Goal: Task Accomplishment & Management: Complete application form

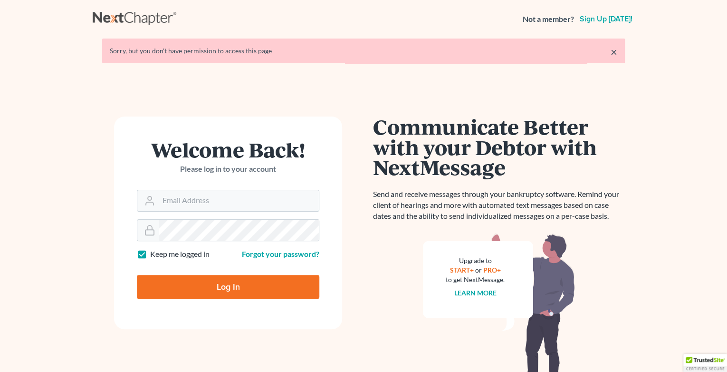
type input "[EMAIL_ADDRESS][DOMAIN_NAME]"
click at [224, 287] on input "Log In" at bounding box center [228, 287] width 183 height 24
type input "Thinking..."
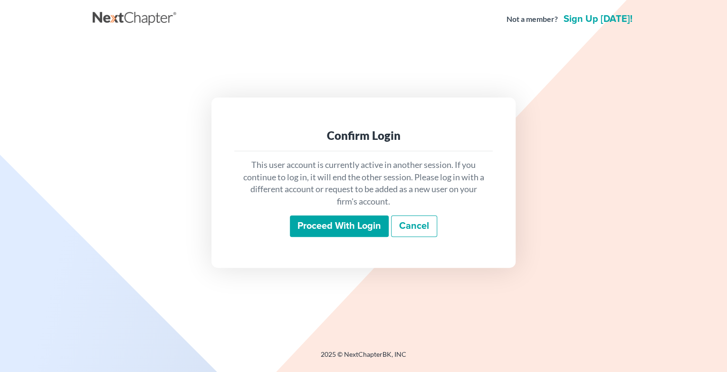
click at [349, 224] on input "Proceed with login" at bounding box center [339, 226] width 99 height 22
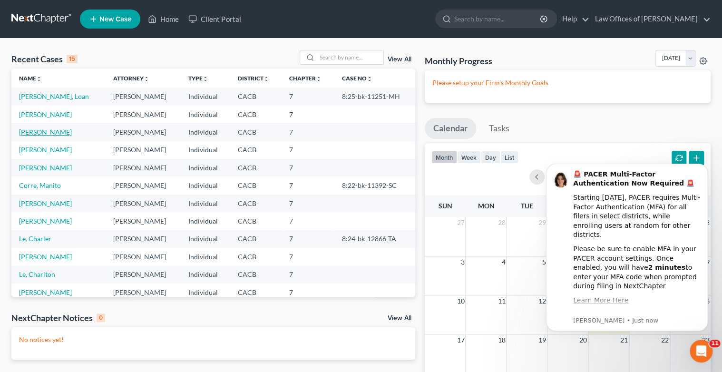
click at [38, 131] on link "Lu, Philip" at bounding box center [45, 132] width 53 height 8
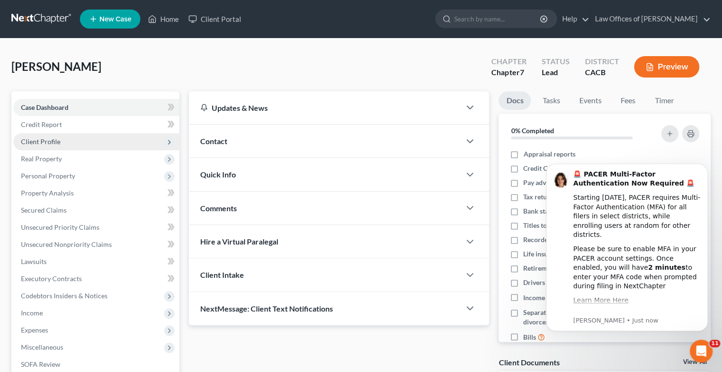
click at [56, 142] on span "Client Profile" at bounding box center [40, 141] width 39 height 8
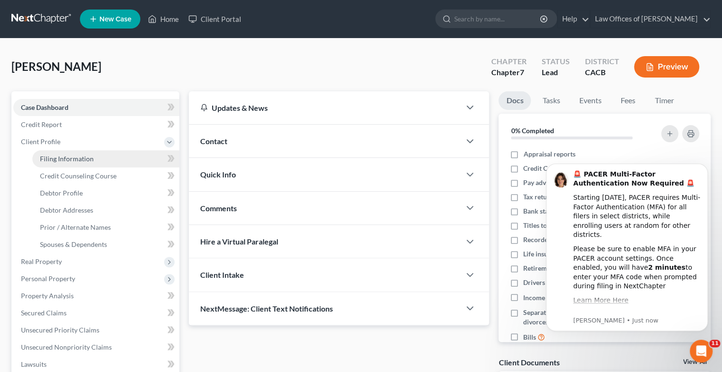
click at [80, 159] on span "Filing Information" at bounding box center [67, 159] width 54 height 8
select select "1"
select select "0"
select select "4"
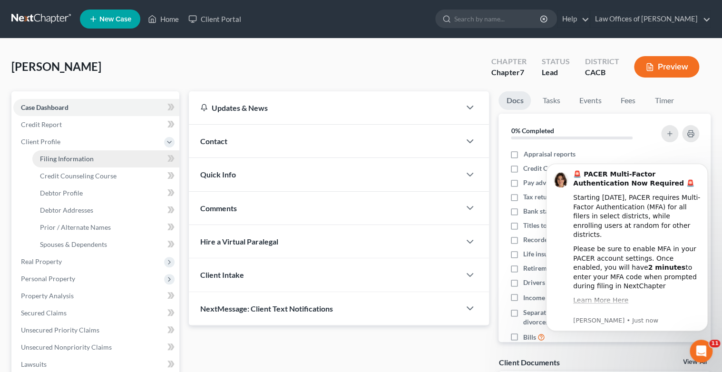
select select "0"
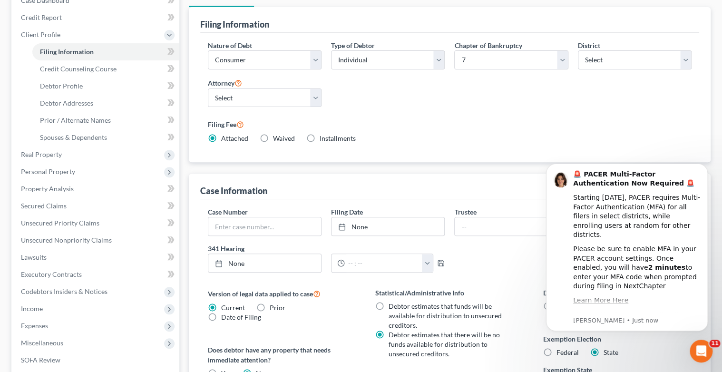
scroll to position [152, 0]
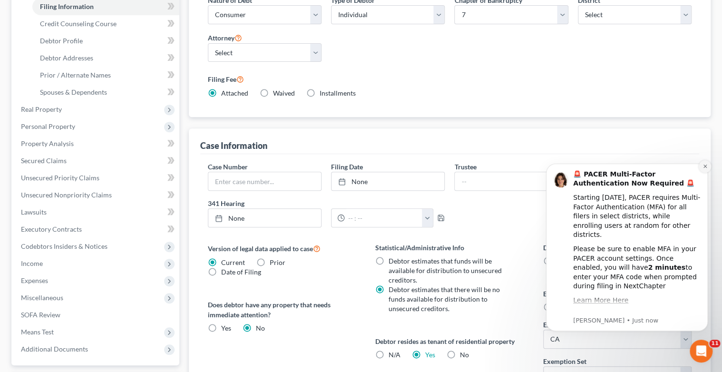
click at [704, 166] on icon "Dismiss notification" at bounding box center [704, 166] width 5 height 5
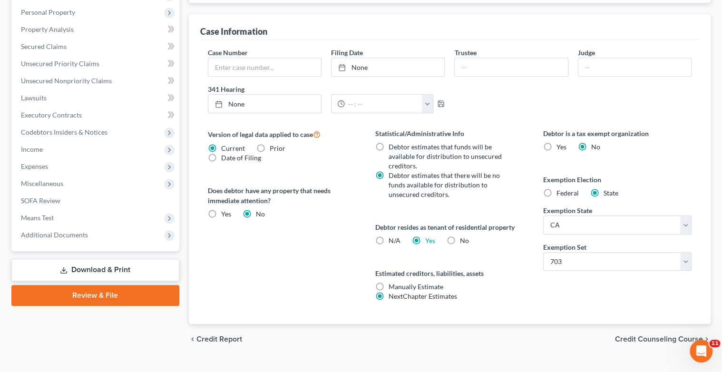
scroll to position [283, 0]
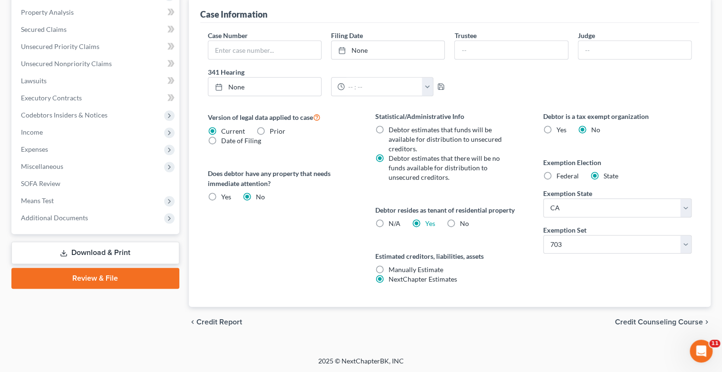
click at [632, 319] on span "Credit Counseling Course" at bounding box center [659, 322] width 88 height 8
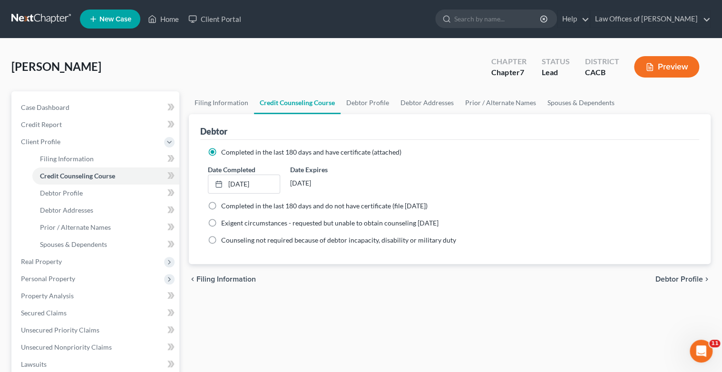
click at [694, 279] on span "Debtor Profile" at bounding box center [679, 279] width 48 height 8
select select "0"
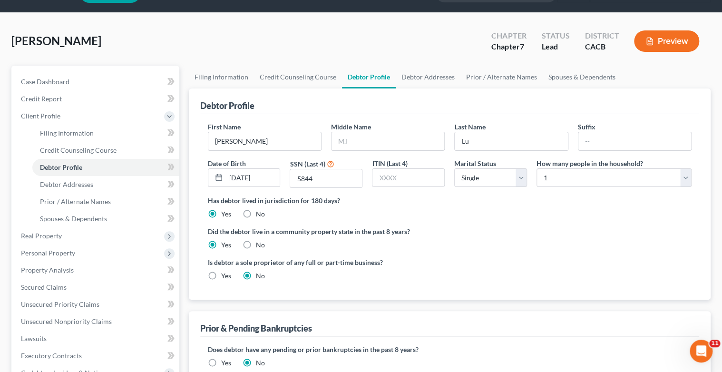
scroll to position [152, 0]
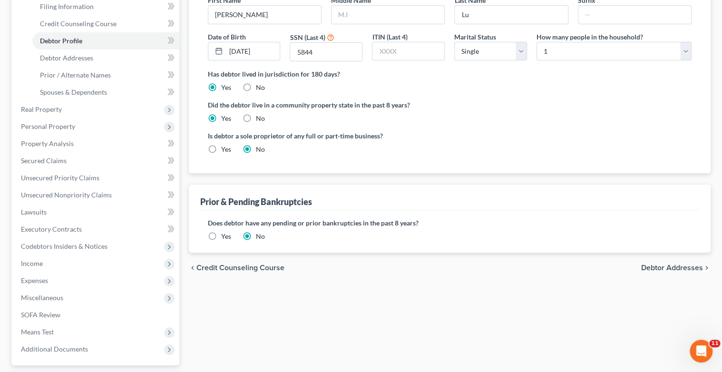
click at [651, 265] on span "Debtor Addresses" at bounding box center [672, 268] width 62 height 8
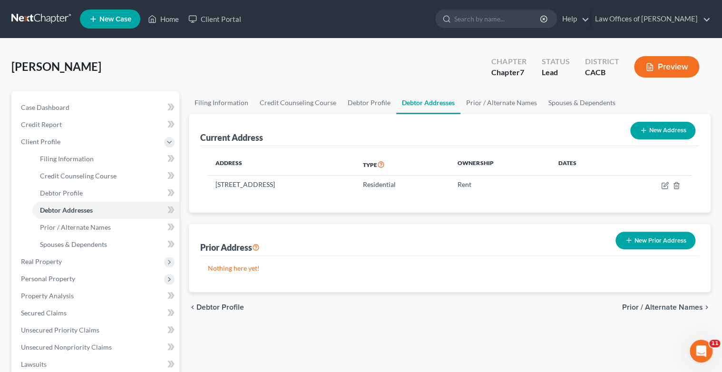
click at [655, 308] on span "Prior / Alternate Names" at bounding box center [662, 307] width 81 height 8
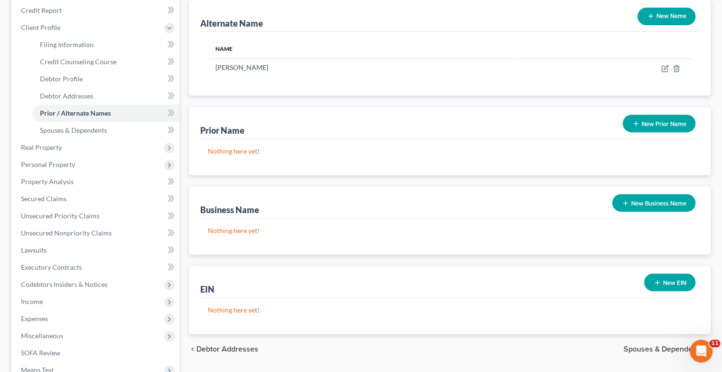
scroll to position [152, 0]
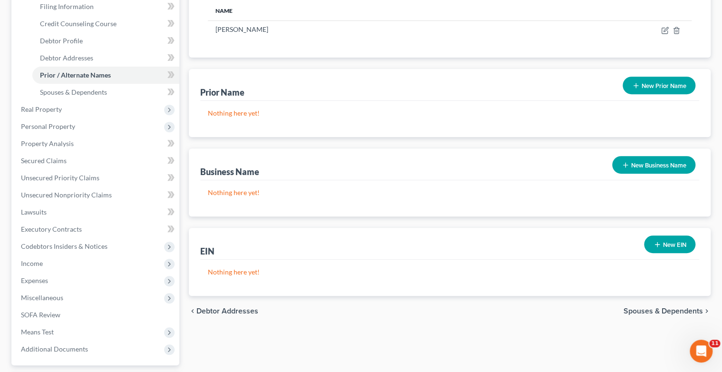
click at [662, 312] on span "Spouses & Dependents" at bounding box center [662, 311] width 79 height 8
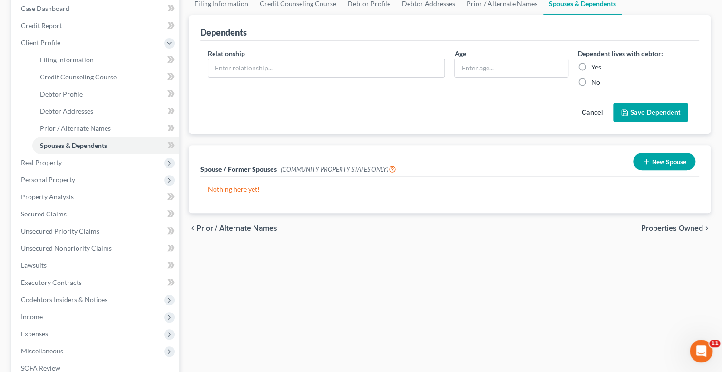
scroll to position [114, 0]
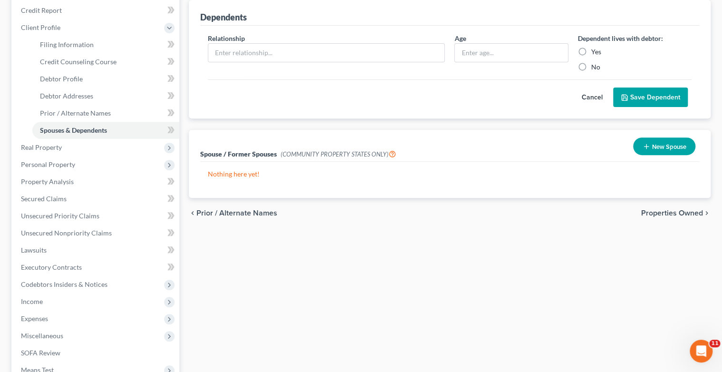
click at [670, 213] on span "Properties Owned" at bounding box center [672, 213] width 62 height 8
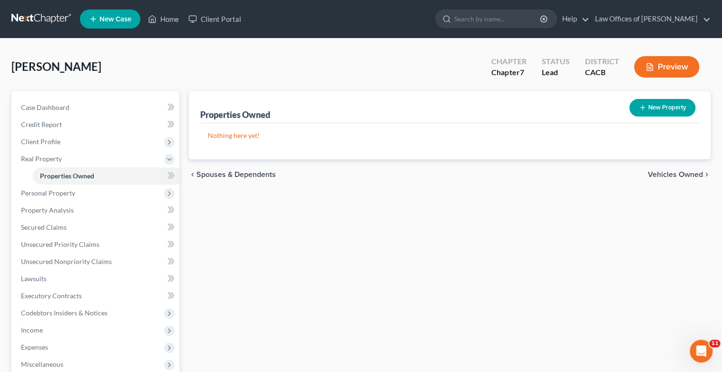
click at [678, 174] on span "Vehicles Owned" at bounding box center [674, 175] width 55 height 8
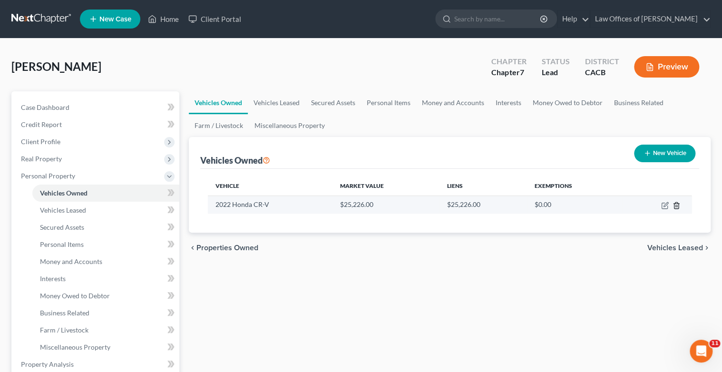
click at [677, 208] on icon "button" at bounding box center [676, 205] width 4 height 6
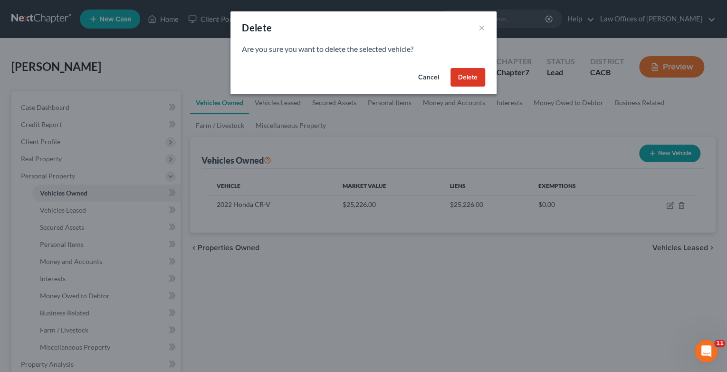
click at [466, 80] on button "Delete" at bounding box center [468, 77] width 35 height 19
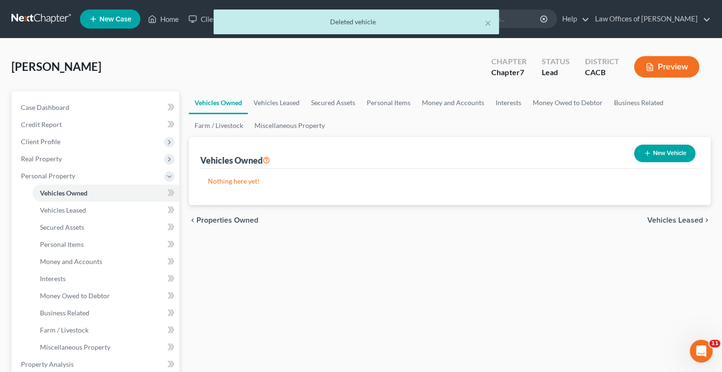
click at [679, 219] on span "Vehicles Leased" at bounding box center [675, 220] width 56 height 8
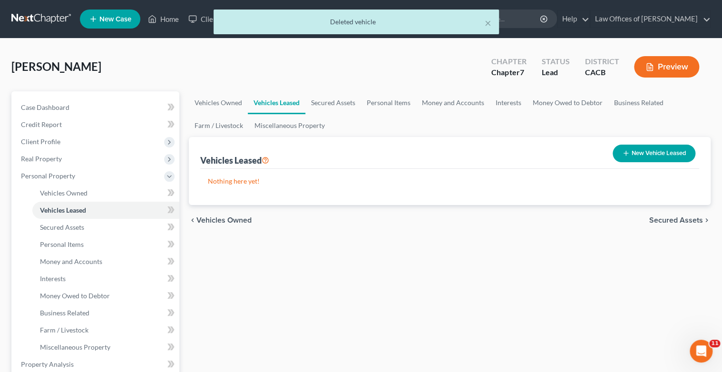
click at [679, 219] on span "Secured Assets" at bounding box center [676, 220] width 54 height 8
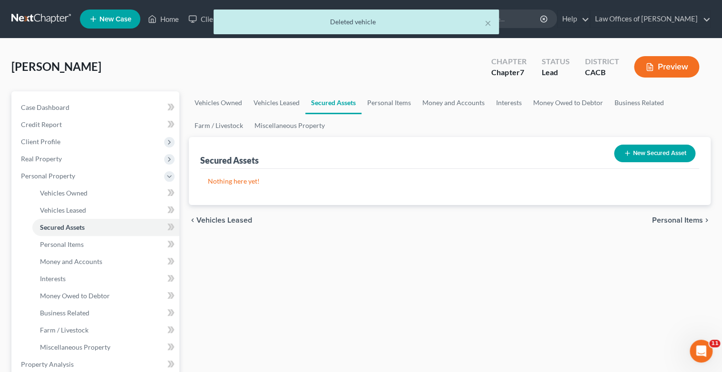
click at [669, 220] on span "Personal Items" at bounding box center [677, 220] width 51 height 8
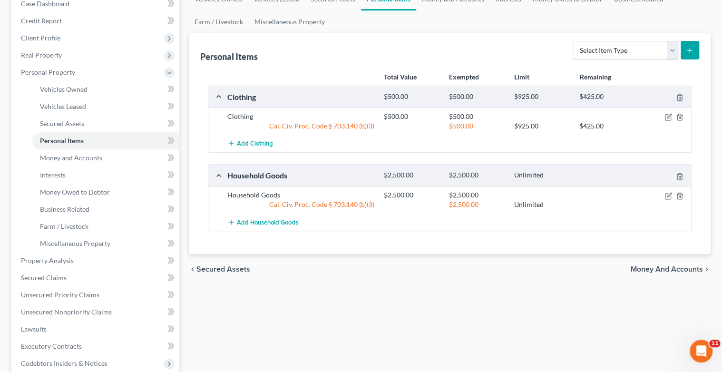
scroll to position [114, 0]
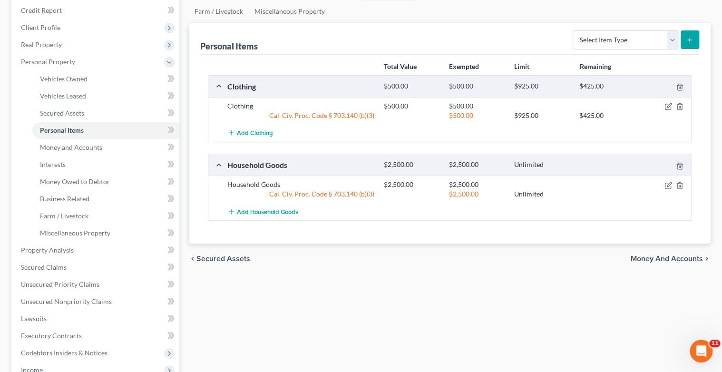
click at [669, 257] on span "Money and Accounts" at bounding box center [666, 259] width 72 height 8
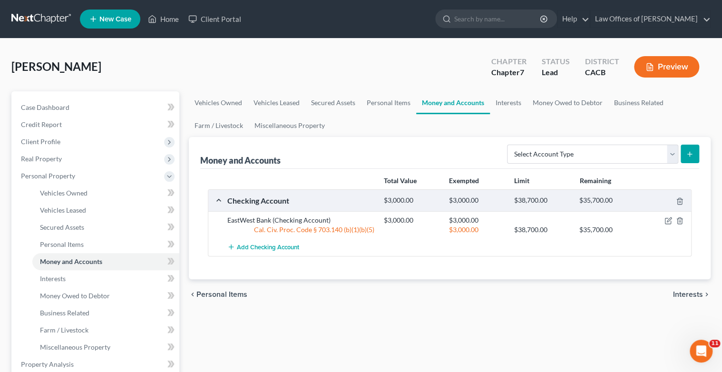
click at [688, 293] on span "Interests" at bounding box center [688, 294] width 30 height 8
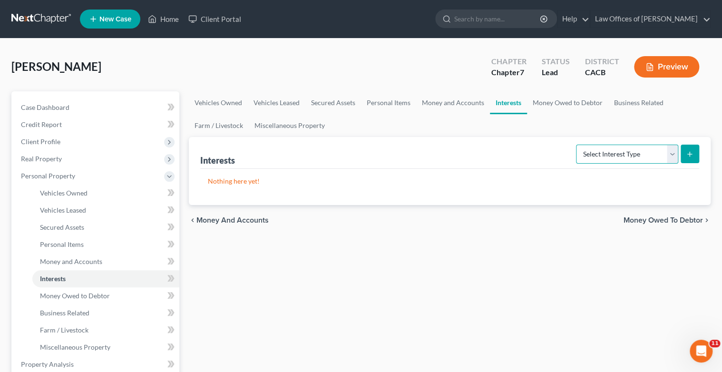
click at [669, 150] on select "Select Interest Type 401K Annuity Bond Education IRA Government Bond Government…" at bounding box center [627, 154] width 102 height 19
click at [419, 313] on div "Vehicles Owned Vehicles Leased Secured Assets Personal Items Money and Accounts…" at bounding box center [449, 365] width 531 height 549
click at [685, 220] on span "Money Owed to Debtor" at bounding box center [662, 220] width 79 height 8
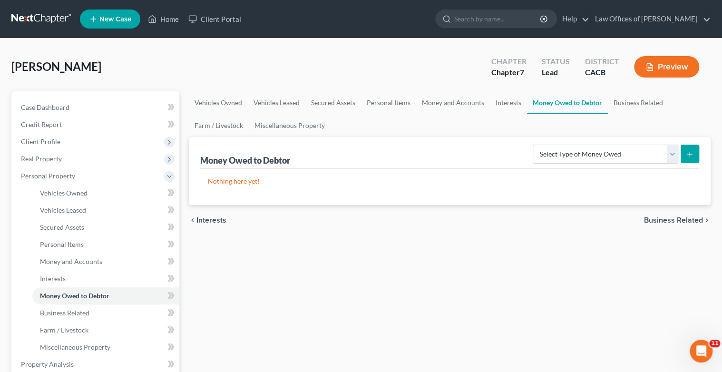
click at [669, 221] on span "Business Related" at bounding box center [673, 220] width 59 height 8
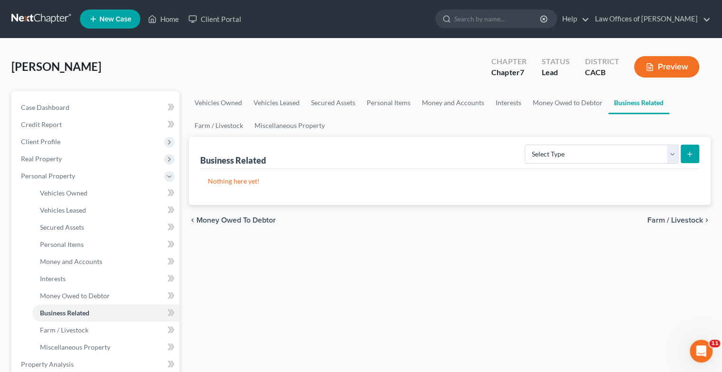
click at [669, 221] on span "Farm / Livestock" at bounding box center [675, 220] width 56 height 8
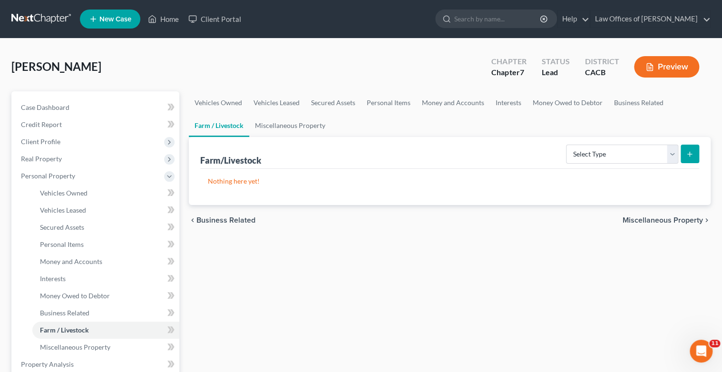
click at [668, 219] on span "Miscellaneous Property" at bounding box center [662, 220] width 80 height 8
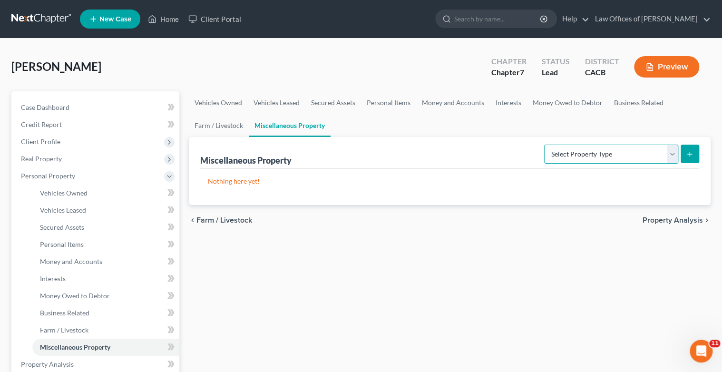
click at [668, 157] on select "Select Property Type Assigned for Creditor Benefit Within 1 Year Holding for An…" at bounding box center [611, 154] width 134 height 19
click at [579, 313] on div "Vehicles Owned Vehicles Leased Secured Assets Personal Items Money and Accounts…" at bounding box center [449, 365] width 531 height 549
click at [691, 219] on span "Property Analysis" at bounding box center [672, 220] width 60 height 8
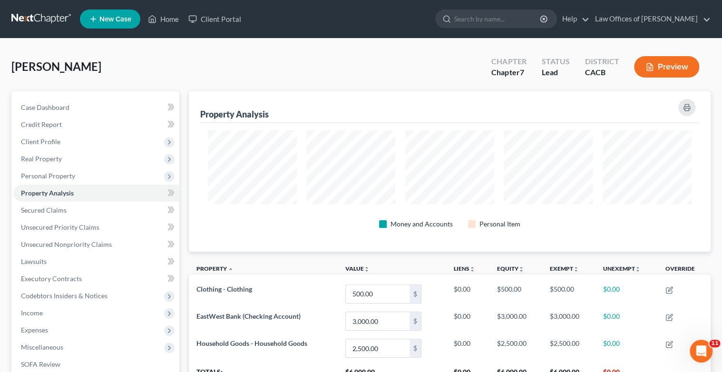
scroll to position [133, 0]
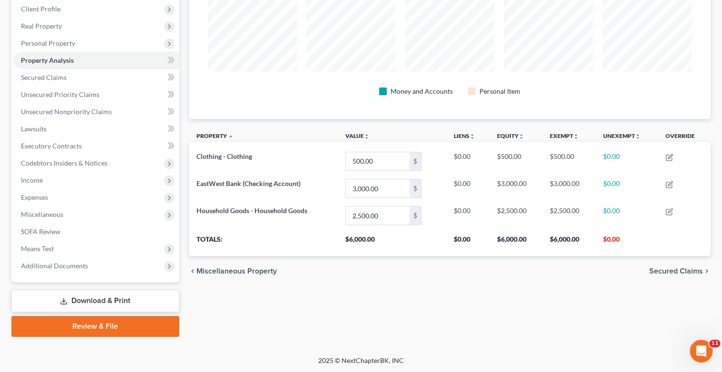
click at [666, 270] on span "Secured Claims" at bounding box center [676, 271] width 54 height 8
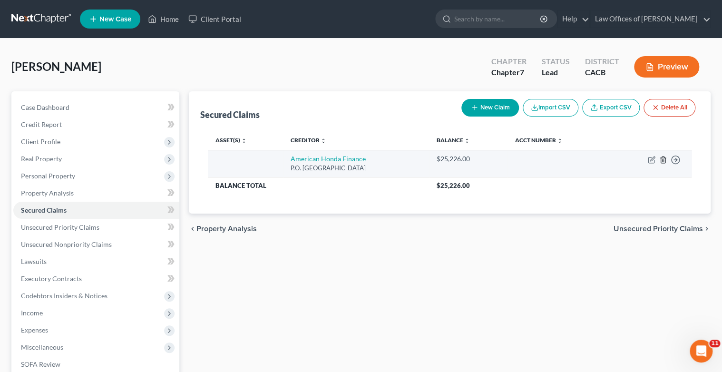
click at [664, 160] on icon "button" at bounding box center [663, 160] width 8 height 8
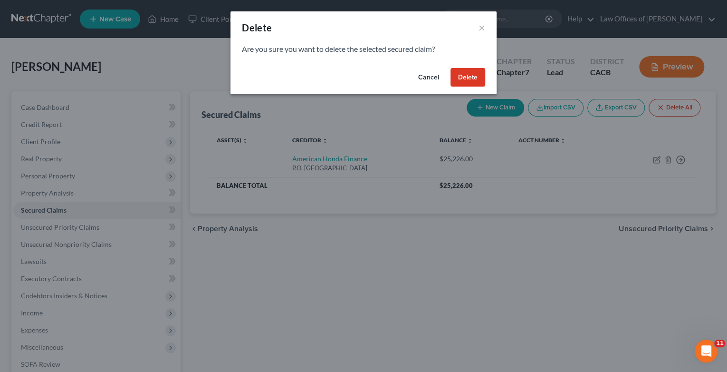
click at [475, 69] on button "Delete" at bounding box center [468, 77] width 35 height 19
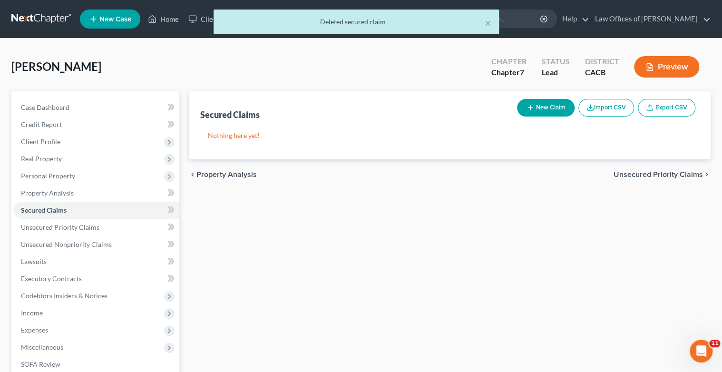
click at [654, 174] on span "Unsecured Priority Claims" at bounding box center [657, 175] width 89 height 8
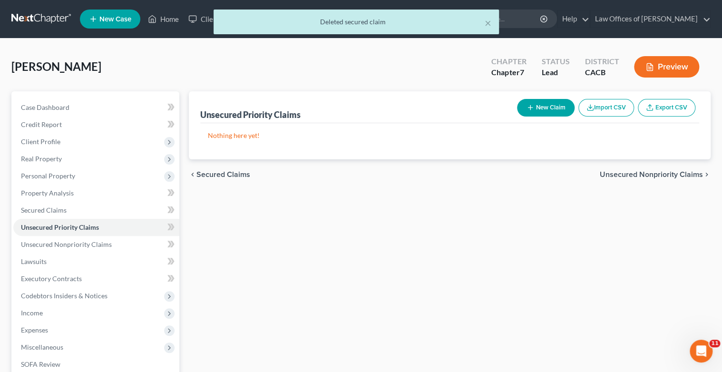
click at [643, 174] on span "Unsecured Nonpriority Claims" at bounding box center [650, 175] width 103 height 8
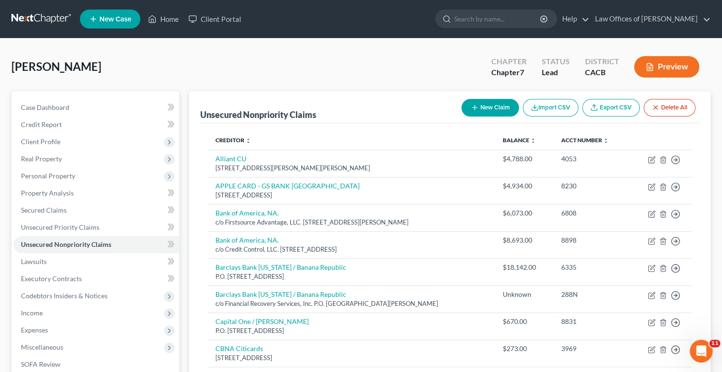
click at [494, 105] on button "New Claim" at bounding box center [490, 108] width 58 height 18
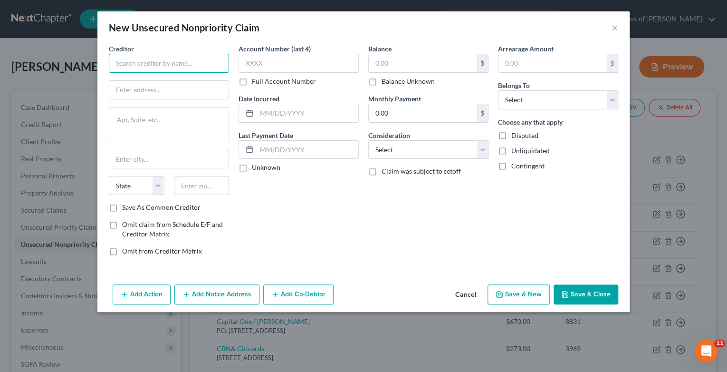
click at [147, 67] on input "text" at bounding box center [169, 63] width 120 height 19
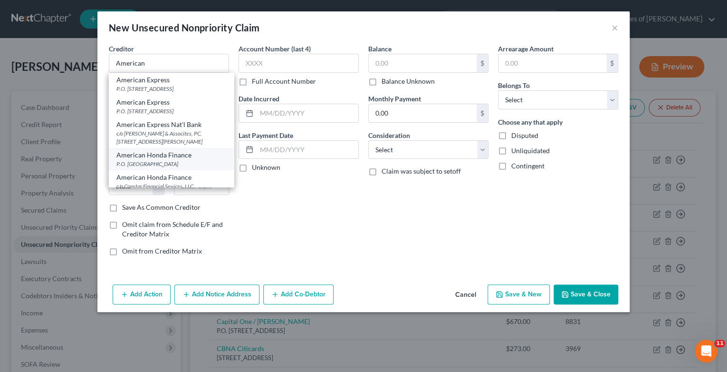
click at [174, 168] on div "P.O. Box 168128, Irving, TX 90630" at bounding box center [171, 164] width 110 height 8
type input "American Honda Finance"
type input "P.O. Box 168128"
type input "Irving"
select select "45"
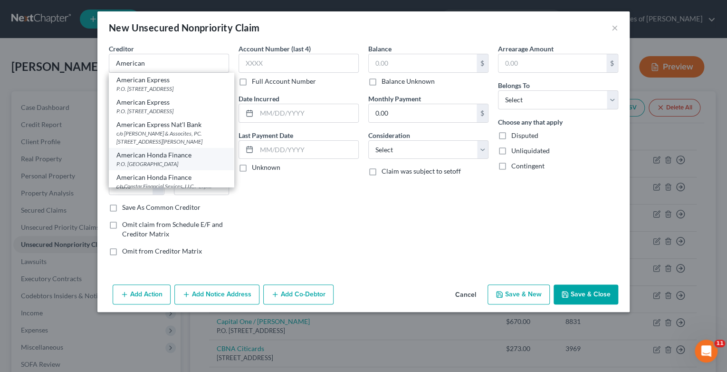
type input "90630"
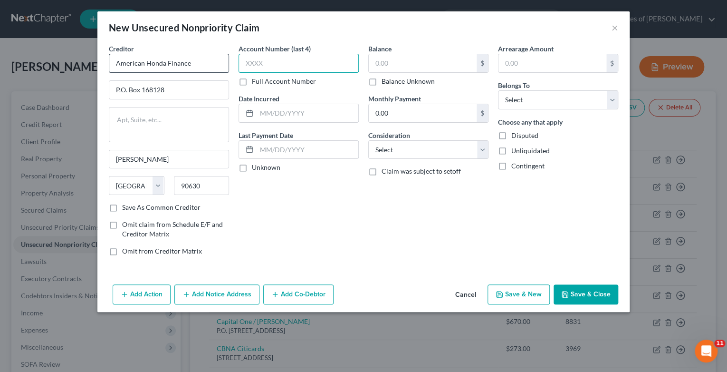
drag, startPoint x: 282, startPoint y: 67, endPoint x: 219, endPoint y: 63, distance: 63.3
click at [219, 63] on div "Creditor * American Honda Finance P.O. Box 168128 Irving State AL AK AR AZ CA C…" at bounding box center [363, 154] width 519 height 220
type input "5178"
click at [317, 112] on input "text" at bounding box center [308, 113] width 102 height 18
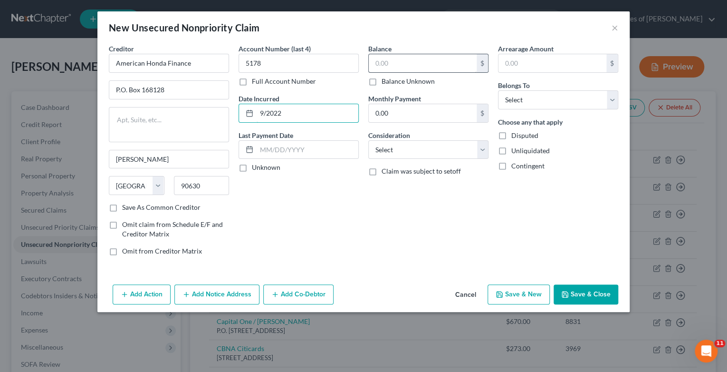
type input "9/2022"
click at [416, 63] on input "text" at bounding box center [423, 63] width 108 height 18
type input "25,226"
click at [484, 151] on select "Select Cable / Satellite Services Collection Agency Credit Card Debt Debt Couns…" at bounding box center [428, 149] width 120 height 19
select select "4"
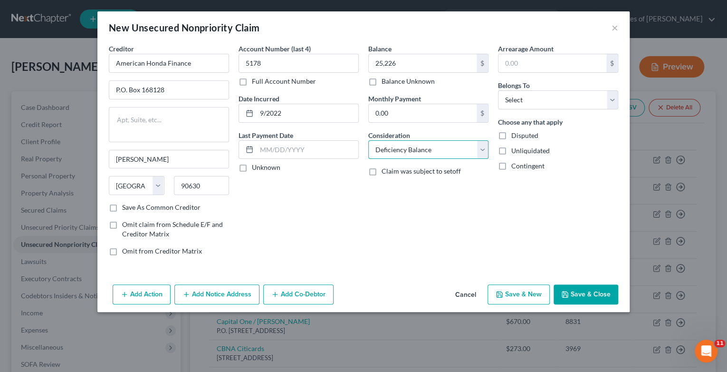
click at [368, 140] on select "Select Cable / Satellite Services Collection Agency Credit Card Debt Debt Couns…" at bounding box center [428, 149] width 120 height 19
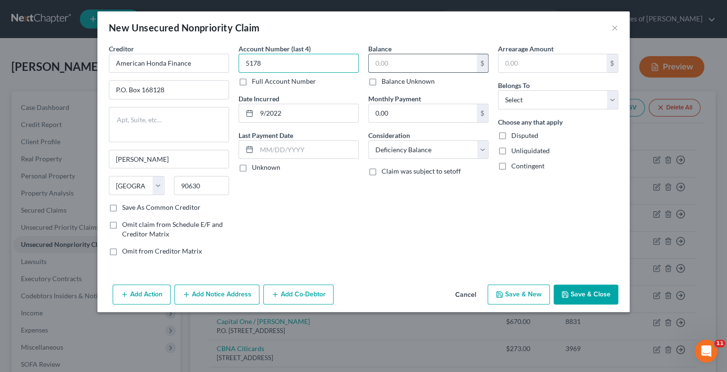
type input "5178"
click at [375, 65] on input "text" at bounding box center [423, 63] width 108 height 18
type input "0"
click at [382, 82] on label "Balance Unknown" at bounding box center [408, 82] width 53 height 10
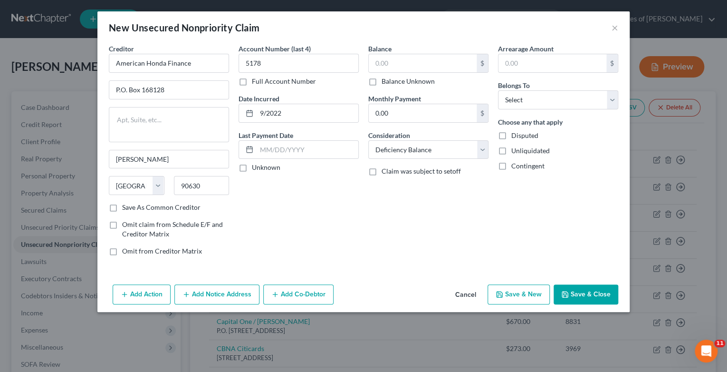
click at [386, 82] on input "Balance Unknown" at bounding box center [389, 80] width 6 height 6
checkbox input "true"
type input "0.00"
click at [611, 99] on select "Select Debtor 1 Only Debtor 2 Only Debtor 1 And Debtor 2 Only At Least One Of T…" at bounding box center [558, 99] width 120 height 19
select select "0"
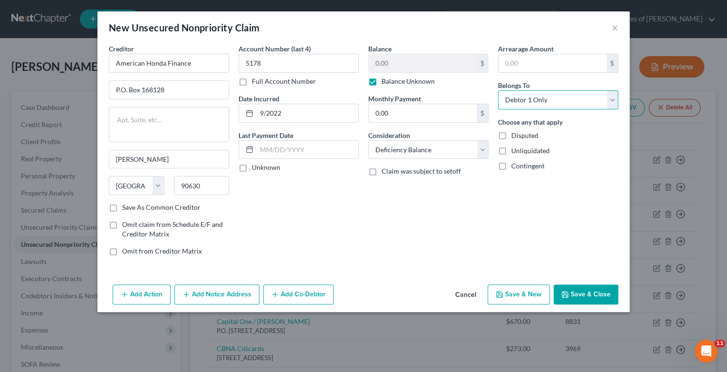
click at [498, 90] on select "Select Debtor 1 Only Debtor 2 Only Debtor 1 And Debtor 2 Only At Least One Of T…" at bounding box center [558, 99] width 120 height 19
click at [525, 296] on button "Save & New" at bounding box center [519, 294] width 62 height 20
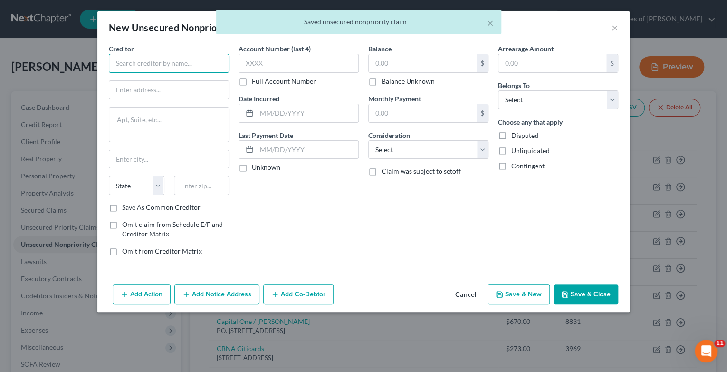
click at [126, 64] on input "text" at bounding box center [169, 63] width 120 height 19
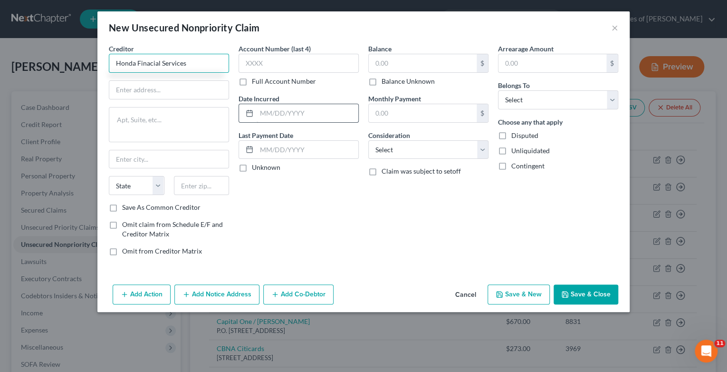
type input "Honda Finacial Services"
type input "P.O. Box 6070"
type input "Cypress"
select select "4"
type input "90630"
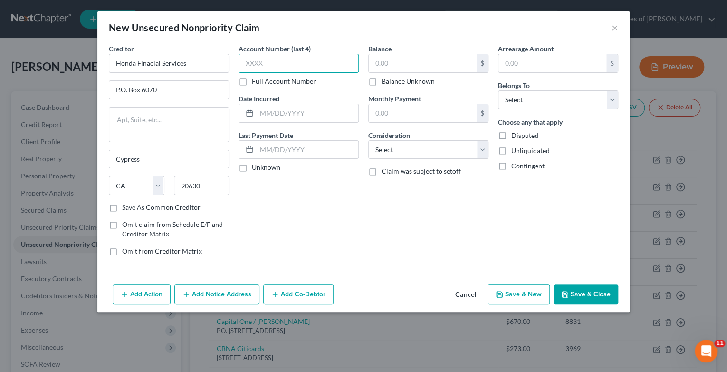
drag, startPoint x: 283, startPoint y: 61, endPoint x: 234, endPoint y: 63, distance: 49.5
click at [234, 63] on div "Account Number (last 4) Full Account Number Date Incurred Last Payment Date Unk…" at bounding box center [299, 154] width 130 height 220
type input "5178"
click at [276, 110] on input "text" at bounding box center [308, 113] width 102 height 18
type input "9/2022"
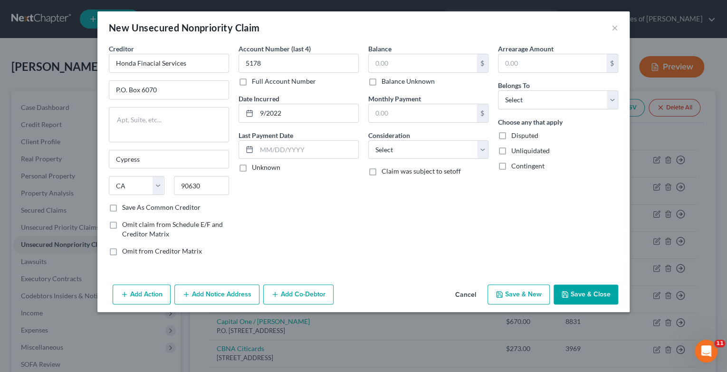
click at [382, 81] on label "Balance Unknown" at bounding box center [408, 82] width 53 height 10
click at [386, 81] on input "Balance Unknown" at bounding box center [389, 80] width 6 height 6
checkbox input "true"
type input "0.00"
click at [487, 149] on select "Select Cable / Satellite Services Collection Agency Credit Card Debt Debt Couns…" at bounding box center [428, 149] width 120 height 19
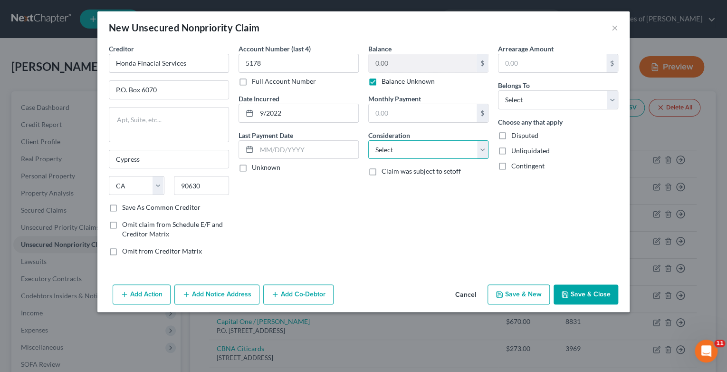
select select "4"
click at [368, 140] on select "Select Cable / Satellite Services Collection Agency Credit Card Debt Debt Couns…" at bounding box center [428, 149] width 120 height 19
click at [611, 101] on select "Select Debtor 1 Only Debtor 2 Only Debtor 1 And Debtor 2 Only At Least One Of T…" at bounding box center [558, 99] width 120 height 19
select select "0"
click at [498, 90] on select "Select Debtor 1 Only Debtor 2 Only Debtor 1 And Debtor 2 Only At Least One Of T…" at bounding box center [558, 99] width 120 height 19
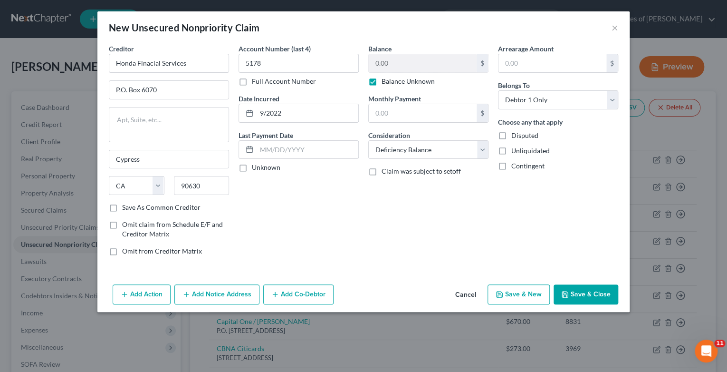
click at [122, 206] on label "Save As Common Creditor" at bounding box center [161, 208] width 78 height 10
click at [126, 206] on input "Save As Common Creditor" at bounding box center [129, 206] width 6 height 6
click at [584, 294] on button "Save & Close" at bounding box center [586, 294] width 65 height 20
checkbox input "false"
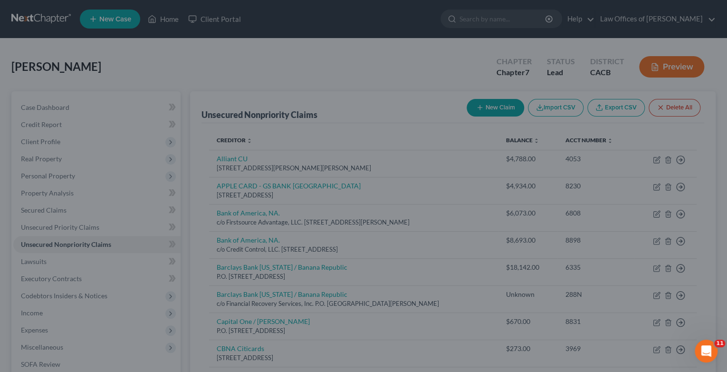
type input "0.00"
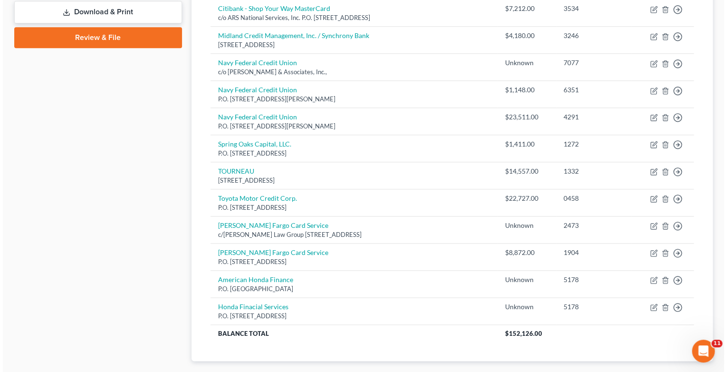
scroll to position [456, 0]
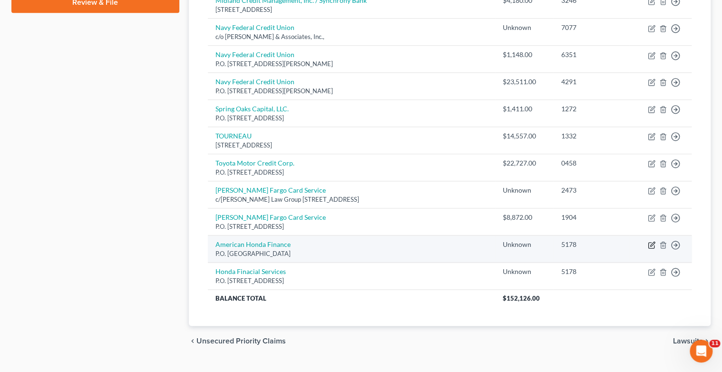
click at [652, 243] on icon "button" at bounding box center [652, 244] width 4 height 4
select select "45"
select select "4"
select select "0"
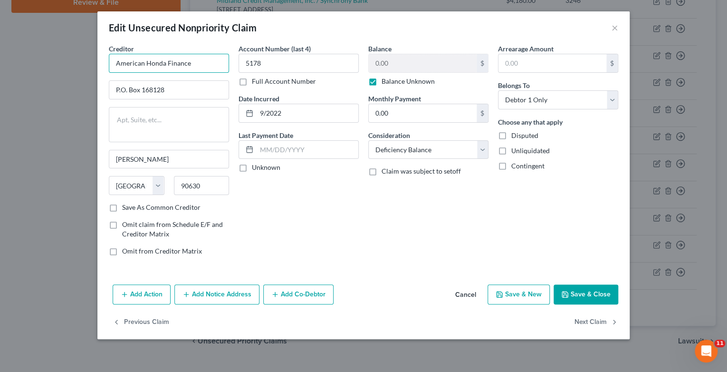
click at [193, 65] on input "American Honda Finance" at bounding box center [169, 63] width 120 height 19
type input "American Honda Finance / 2022 CR-V"
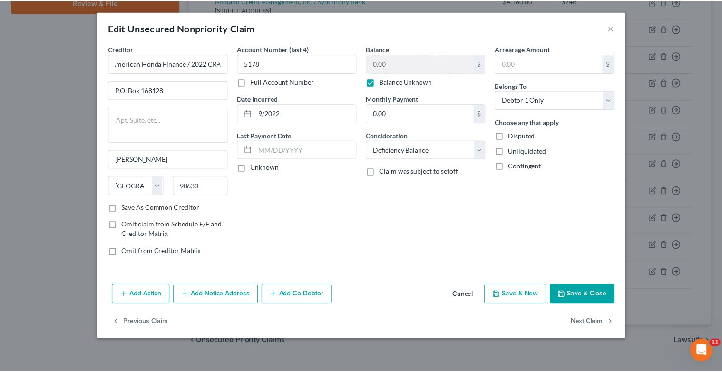
scroll to position [0, 0]
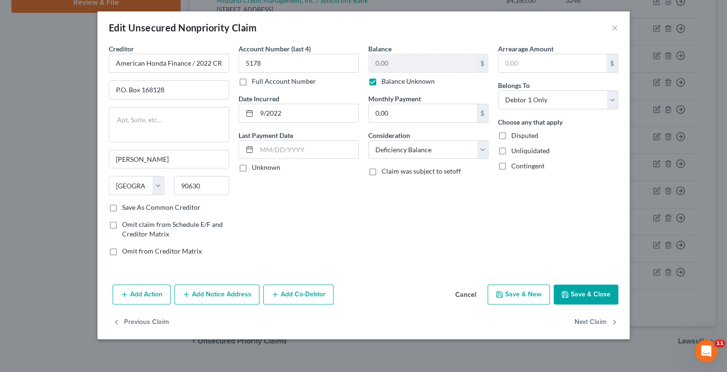
click at [598, 291] on button "Save & Close" at bounding box center [586, 294] width 65 height 20
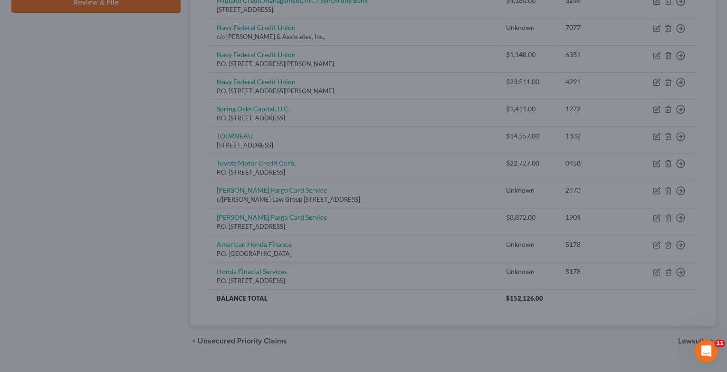
type input "0"
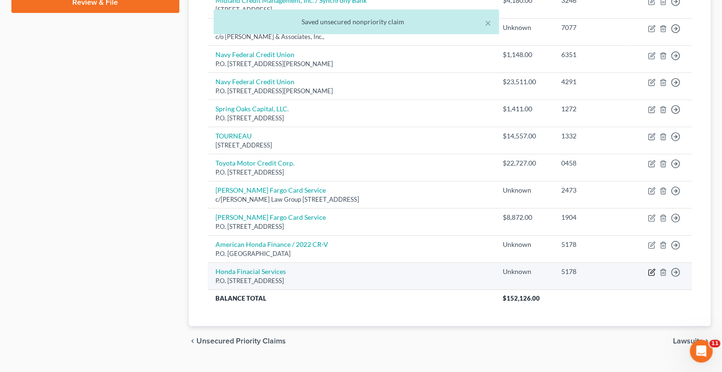
click at [648, 268] on icon "button" at bounding box center [651, 272] width 8 height 8
select select "4"
select select "0"
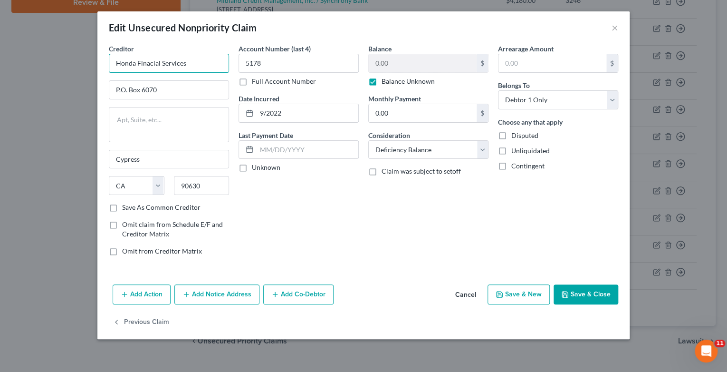
click at [196, 64] on input "Honda Finacial Services" at bounding box center [169, 63] width 120 height 19
type input "Honda Finacial Services / 2022 CR-V"
click at [573, 295] on button "Save & Close" at bounding box center [586, 294] width 65 height 20
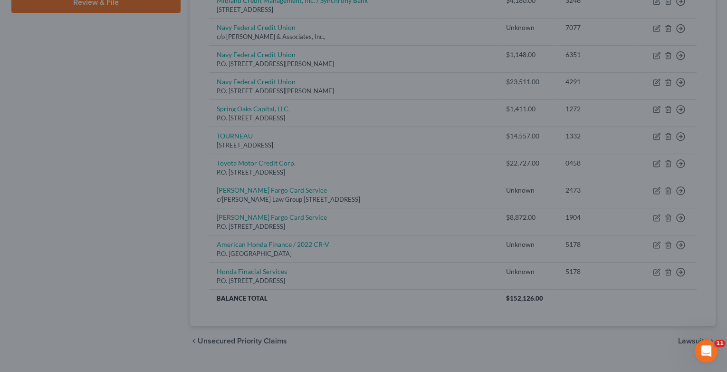
type input "0"
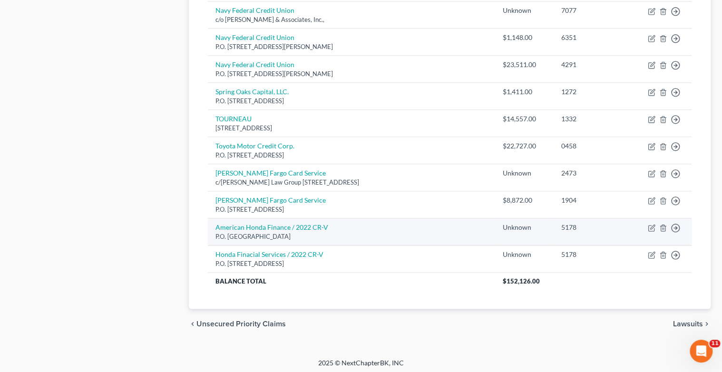
scroll to position [474, 0]
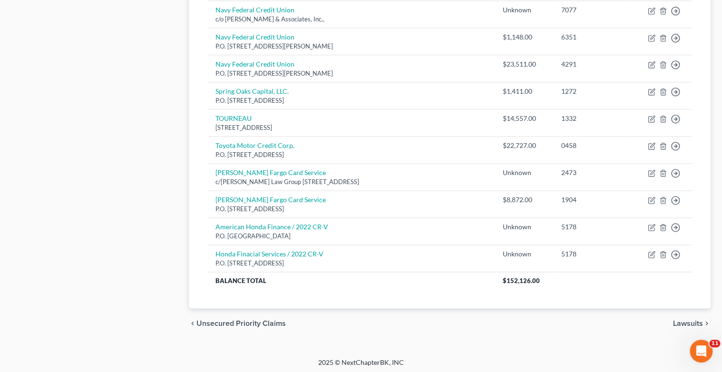
click at [684, 320] on span "Lawsuits" at bounding box center [688, 323] width 30 height 8
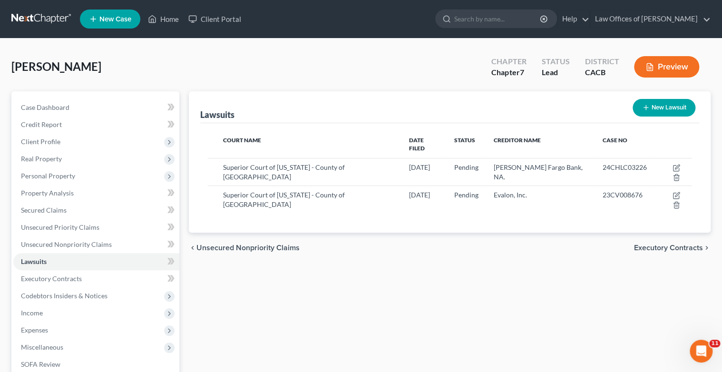
click at [682, 244] on span "Executory Contracts" at bounding box center [668, 248] width 69 height 8
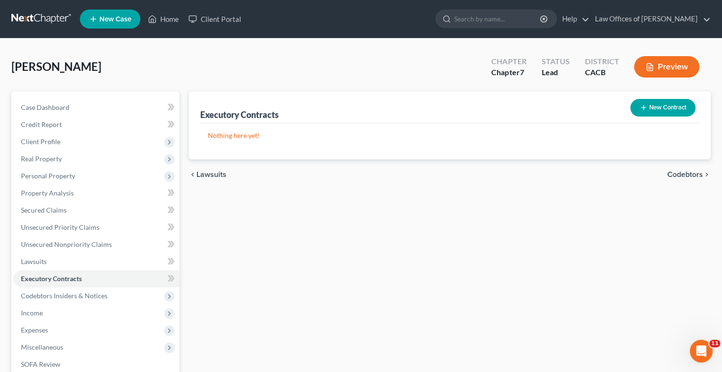
click at [679, 173] on span "Codebtors" at bounding box center [685, 175] width 36 height 8
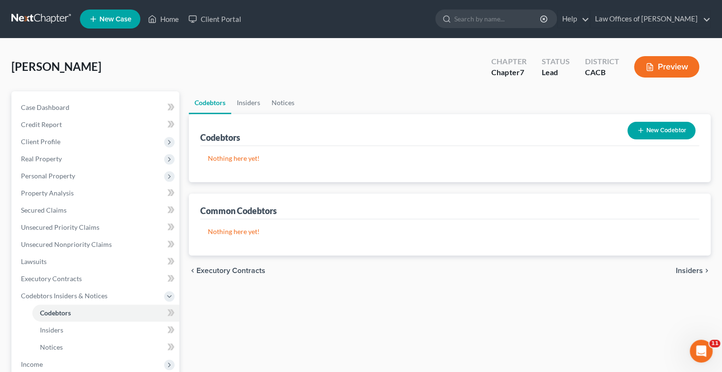
click at [686, 270] on span "Insiders" at bounding box center [689, 271] width 27 height 8
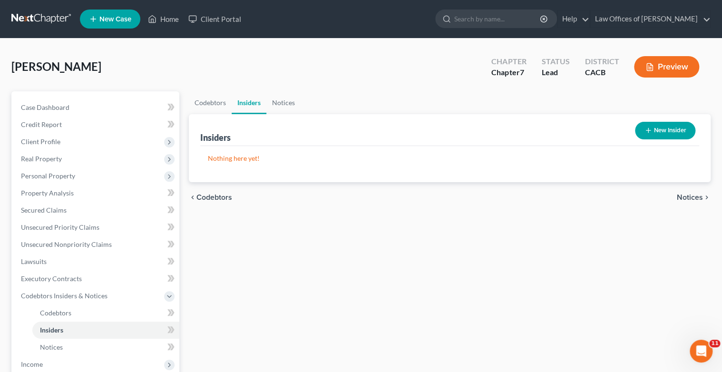
click at [690, 195] on span "Notices" at bounding box center [689, 197] width 26 height 8
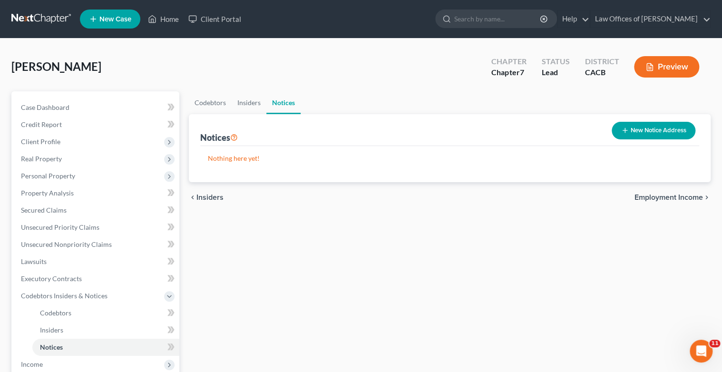
click at [690, 195] on span "Employment Income" at bounding box center [668, 197] width 68 height 8
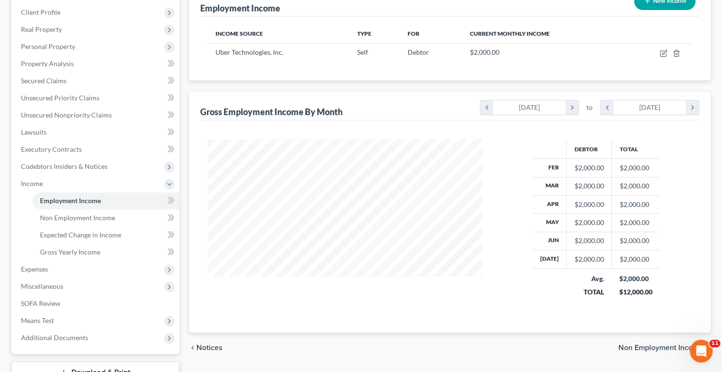
scroll to position [190, 0]
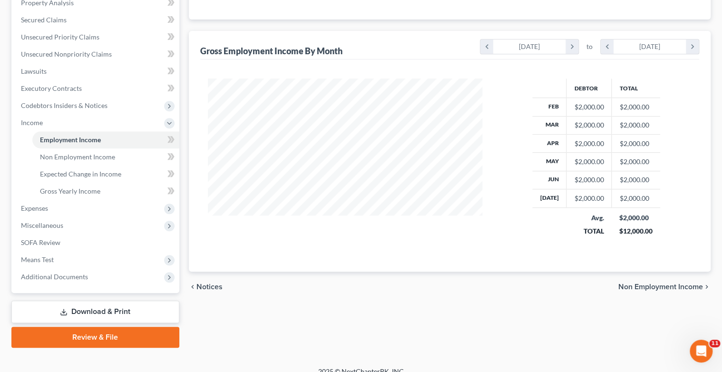
click at [656, 283] on span "Non Employment Income" at bounding box center [660, 287] width 85 height 8
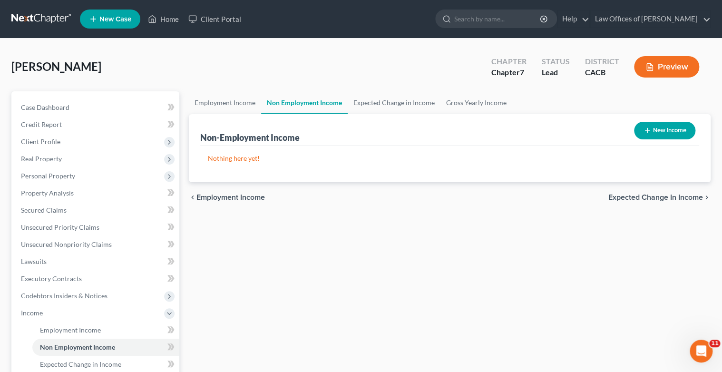
click at [645, 196] on span "Expected Change in Income" at bounding box center [655, 197] width 95 height 8
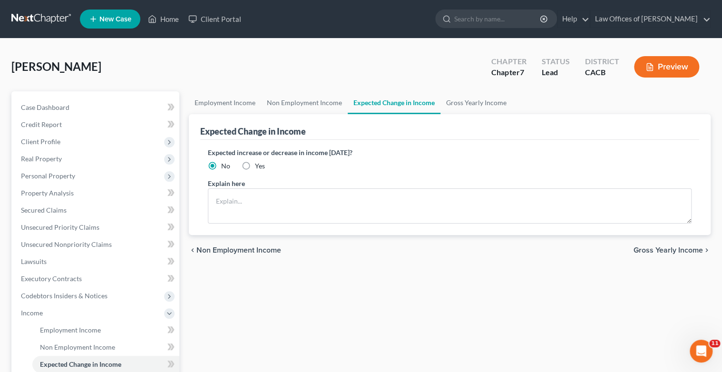
click at [659, 250] on span "Gross Yearly Income" at bounding box center [667, 250] width 69 height 8
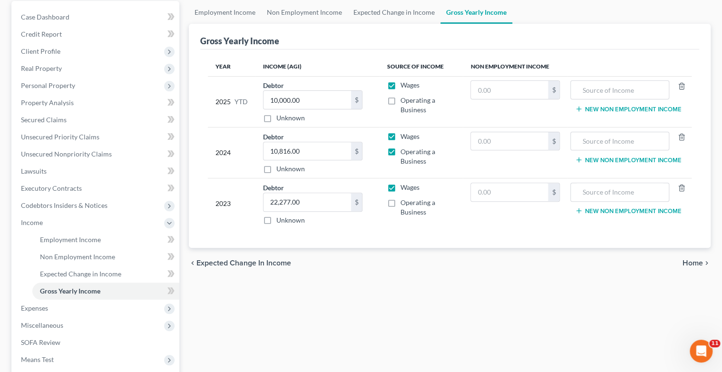
scroll to position [152, 0]
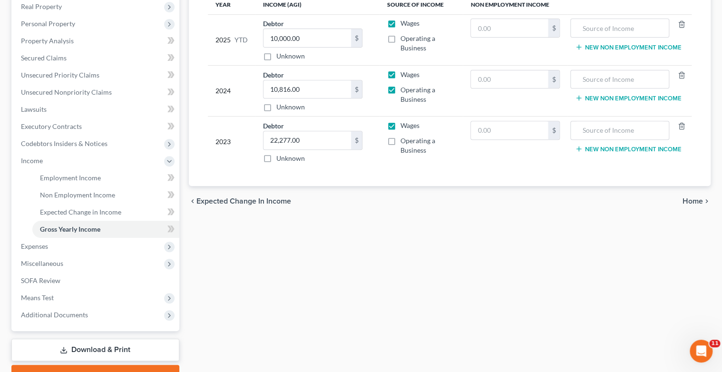
click at [696, 202] on span "Home" at bounding box center [692, 201] width 20 height 8
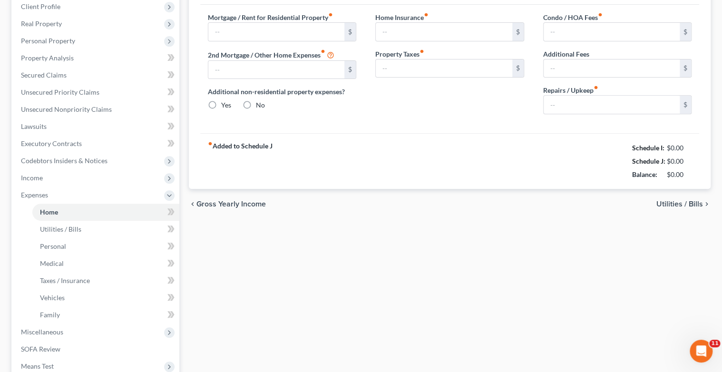
type input "500.00"
type input "0.00"
radio input "true"
type input "0.00"
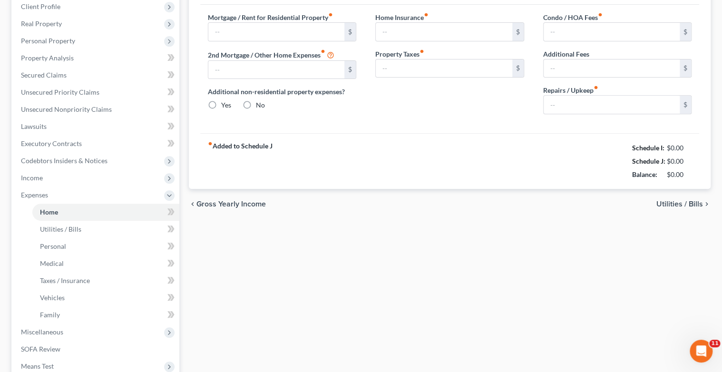
type input "0.00"
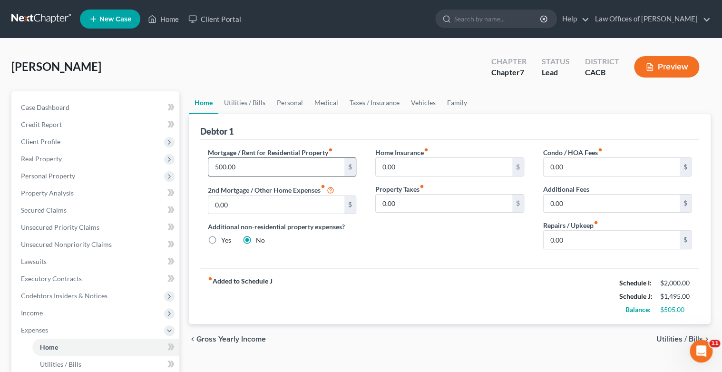
click at [219, 165] on input "500.00" at bounding box center [276, 167] width 136 height 18
click at [222, 165] on input "500.00" at bounding box center [276, 167] width 136 height 18
type input "750.00"
click at [366, 236] on div "Home Insurance fiber_manual_record 0.00 $ Property Taxes fiber_manual_record 0.…" at bounding box center [450, 201] width 168 height 109
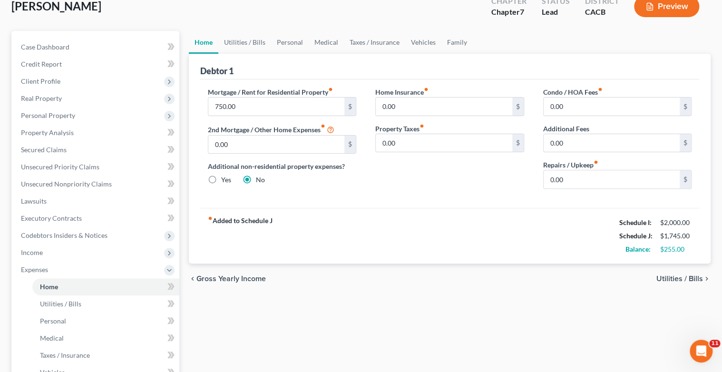
scroll to position [76, 0]
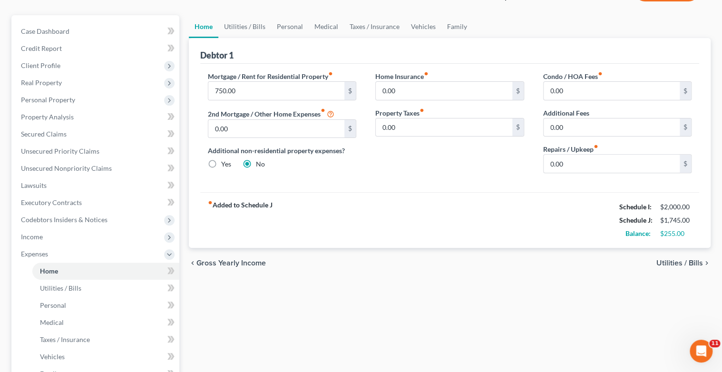
click at [681, 261] on span "Utilities / Bills" at bounding box center [679, 263] width 47 height 8
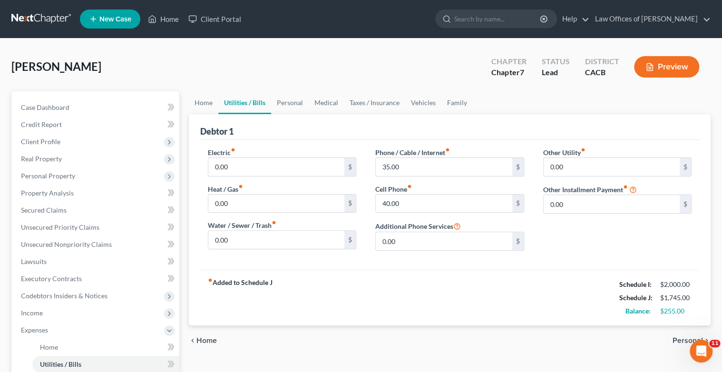
click at [679, 339] on span "Personal" at bounding box center [687, 341] width 30 height 8
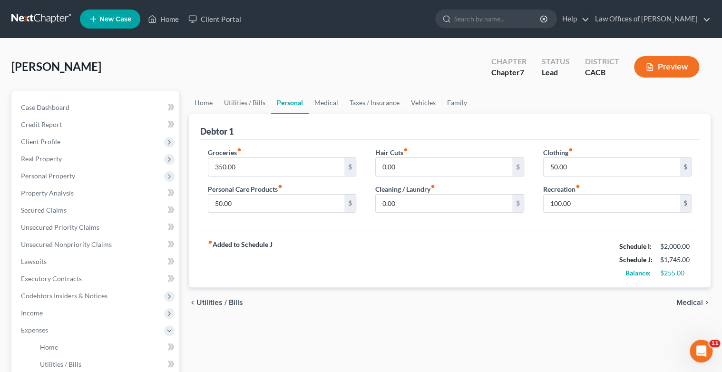
click at [681, 300] on span "Medical" at bounding box center [689, 303] width 27 height 8
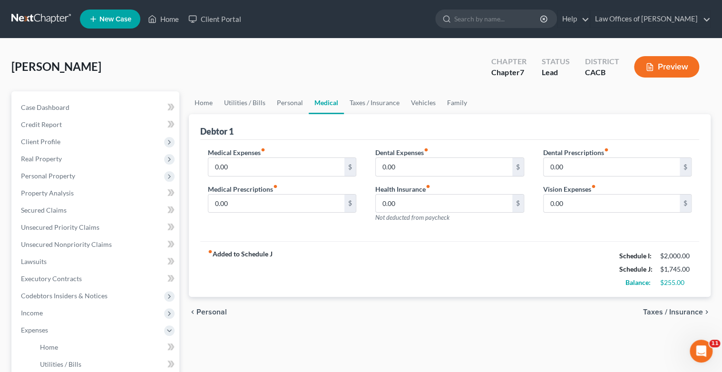
click at [693, 309] on span "Taxes / Insurance" at bounding box center [673, 312] width 60 height 8
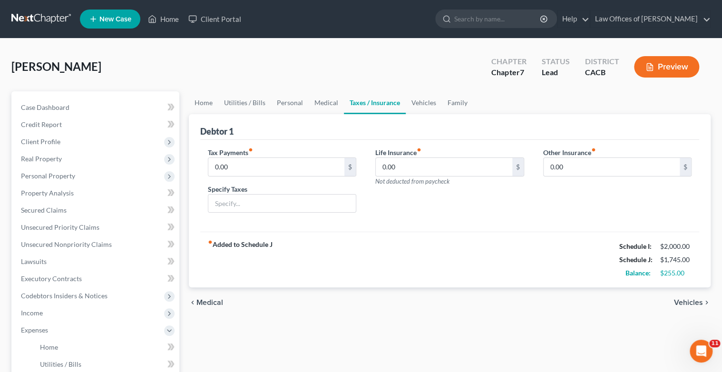
click at [686, 300] on span "Vehicles" at bounding box center [688, 303] width 29 height 8
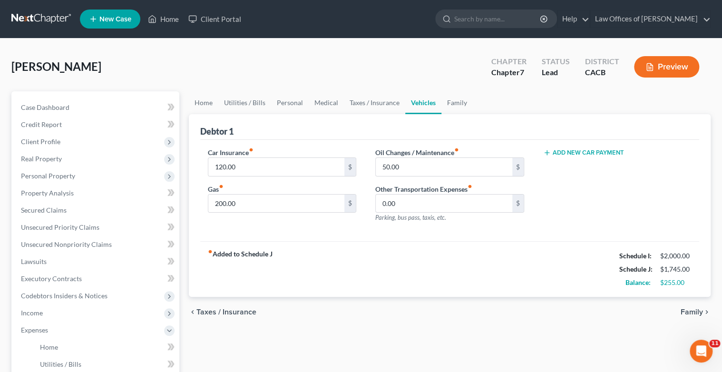
click at [692, 311] on span "Family" at bounding box center [691, 312] width 22 height 8
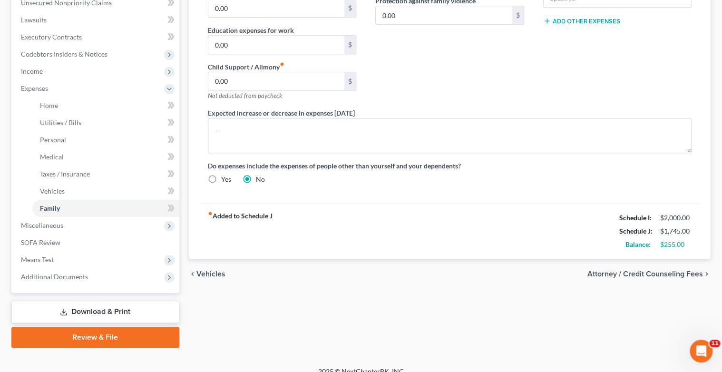
scroll to position [252, 0]
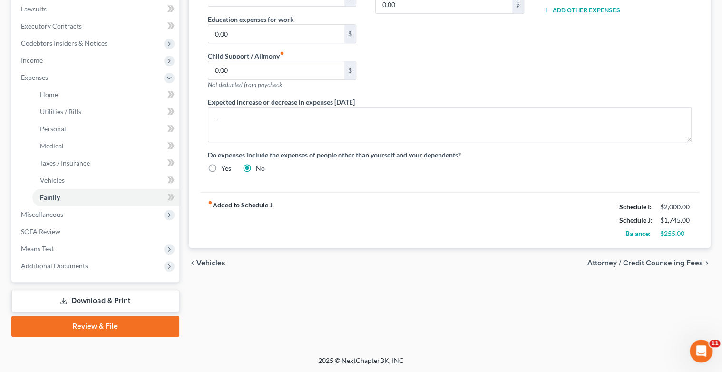
click at [209, 260] on span "Vehicles" at bounding box center [210, 263] width 29 height 8
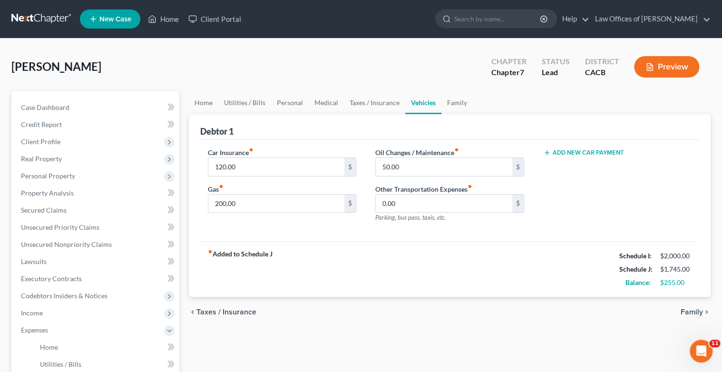
click at [212, 310] on span "Taxes / Insurance" at bounding box center [226, 312] width 60 height 8
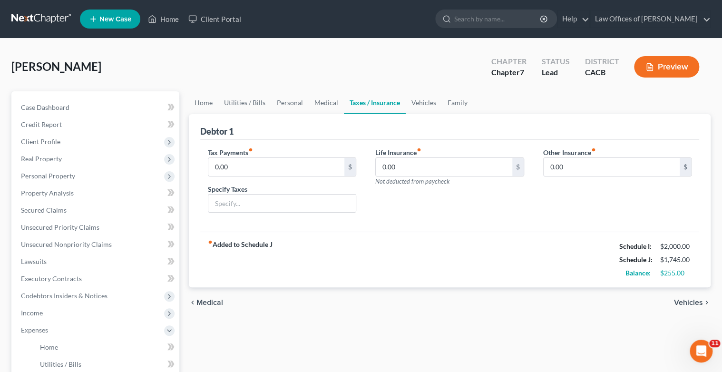
click at [202, 302] on span "Medical" at bounding box center [209, 303] width 27 height 8
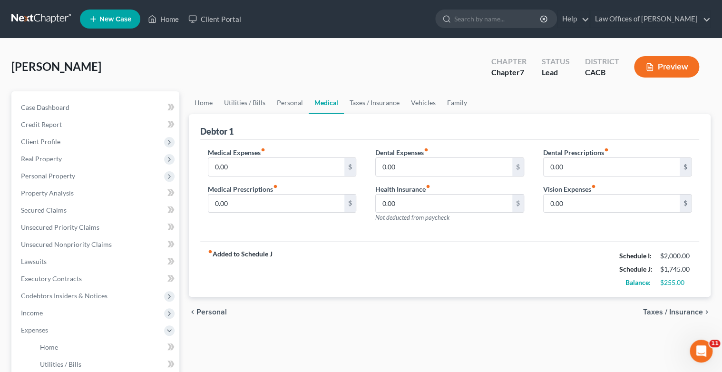
click at [198, 310] on span "Personal" at bounding box center [211, 312] width 30 height 8
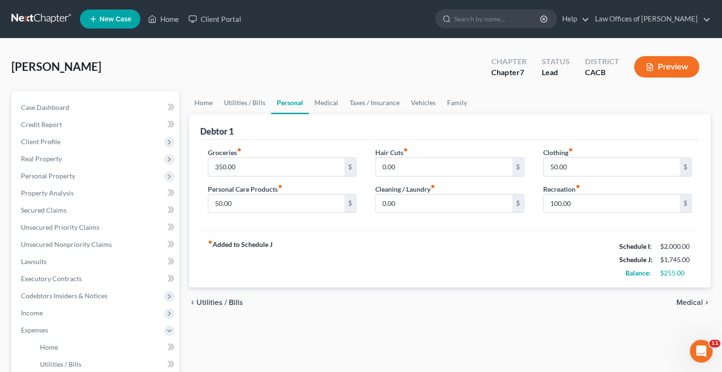
click at [200, 300] on span "Utilities / Bills" at bounding box center [219, 303] width 47 height 8
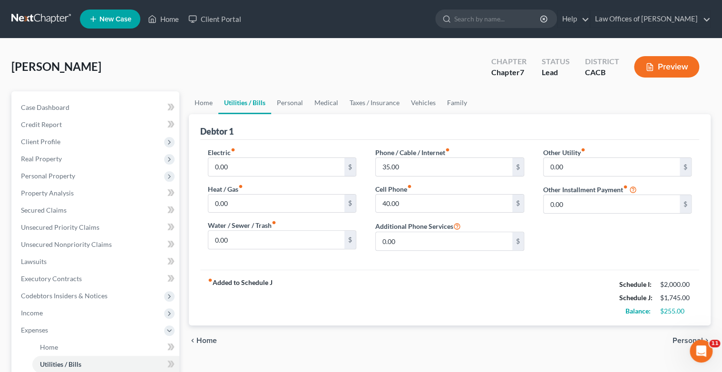
click at [206, 338] on span "Home" at bounding box center [206, 341] width 20 height 8
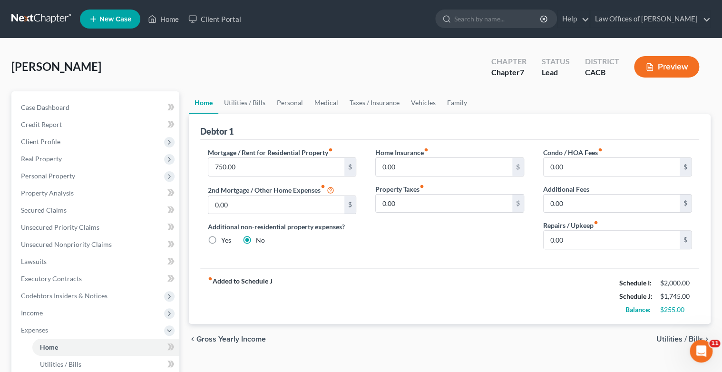
click at [224, 337] on span "Gross Yearly Income" at bounding box center [230, 339] width 69 height 8
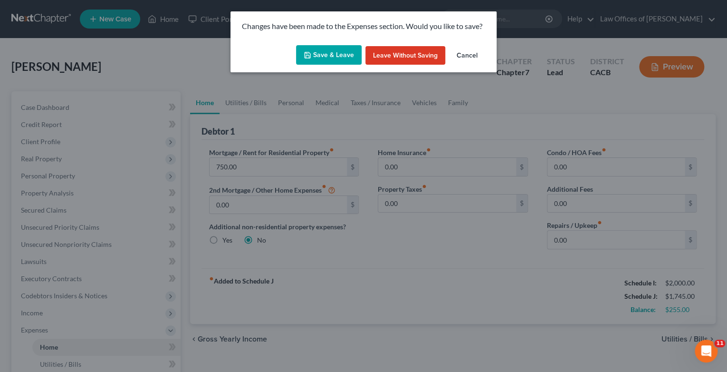
click at [329, 56] on button "Save & Leave" at bounding box center [329, 55] width 66 height 20
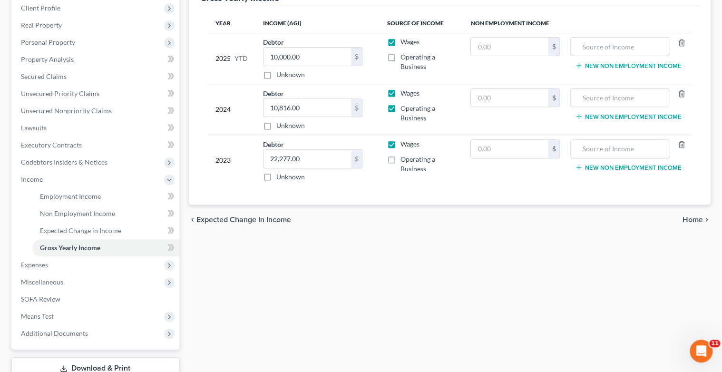
scroll to position [152, 0]
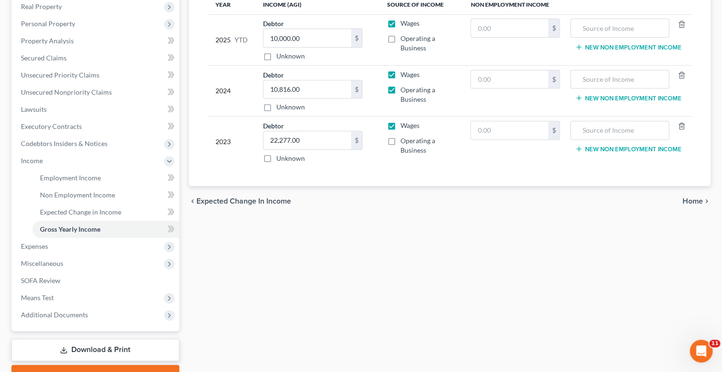
click at [694, 199] on span "Home" at bounding box center [692, 201] width 20 height 8
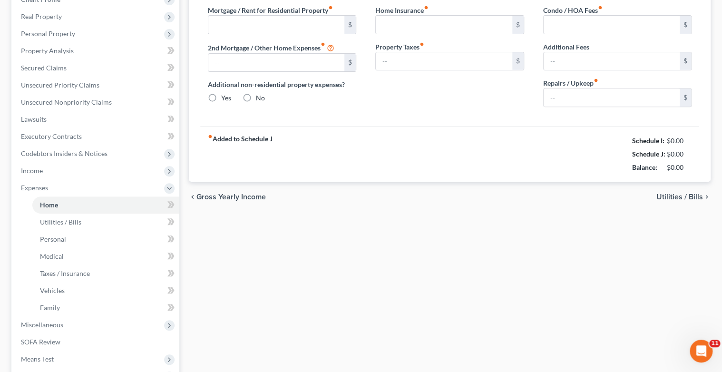
type input "750.00"
type input "0.00"
radio input "true"
type input "0.00"
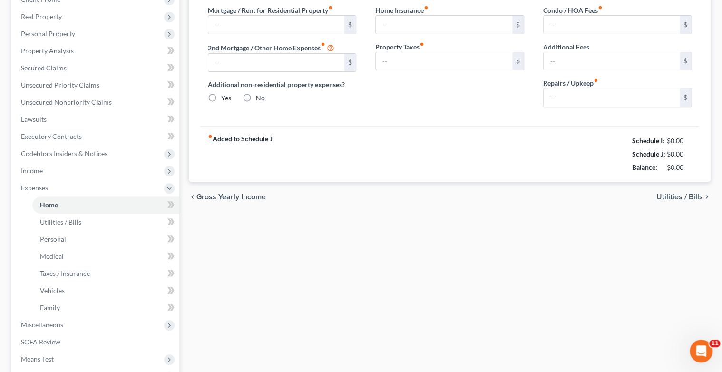
type input "0.00"
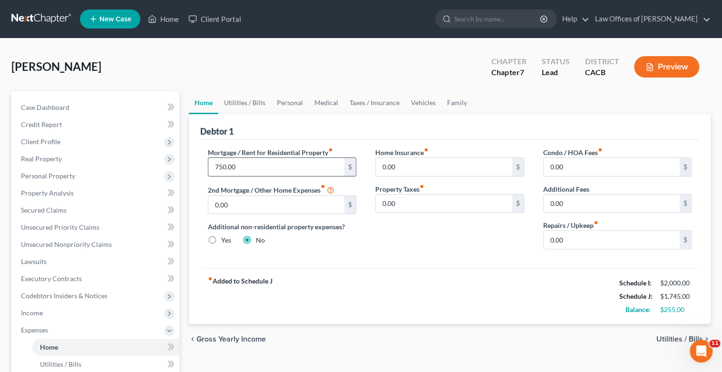
click at [218, 161] on input "750.00" at bounding box center [276, 167] width 136 height 18
click at [217, 163] on input "750.00" at bounding box center [276, 167] width 136 height 18
type input "650.00"
click at [283, 230] on label "Additional non-residential property expenses?" at bounding box center [282, 227] width 149 height 10
click at [215, 338] on span "Gross Yearly Income" at bounding box center [230, 339] width 69 height 8
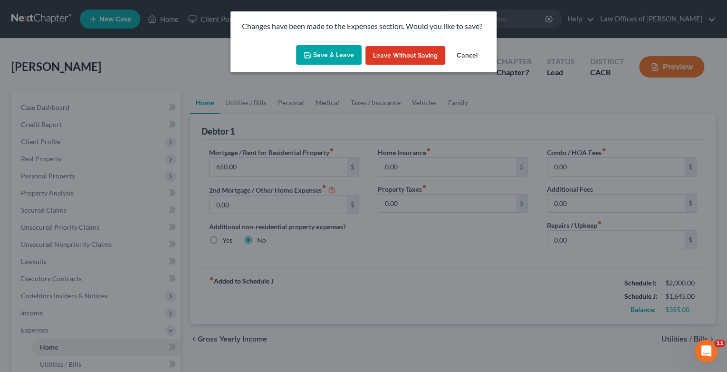
click at [339, 58] on button "Save & Leave" at bounding box center [329, 55] width 66 height 20
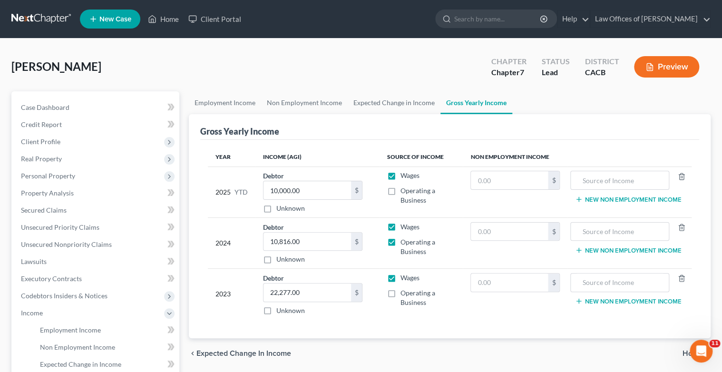
click at [235, 352] on span "Expected Change in Income" at bounding box center [243, 353] width 95 height 8
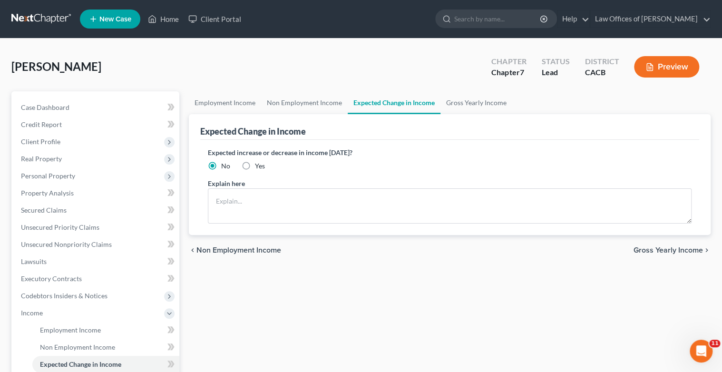
click at [237, 248] on span "Non Employment Income" at bounding box center [238, 250] width 85 height 8
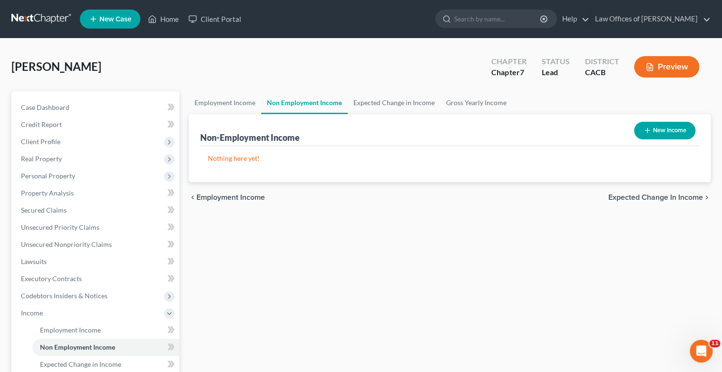
click at [229, 196] on span "Employment Income" at bounding box center [230, 197] width 68 height 8
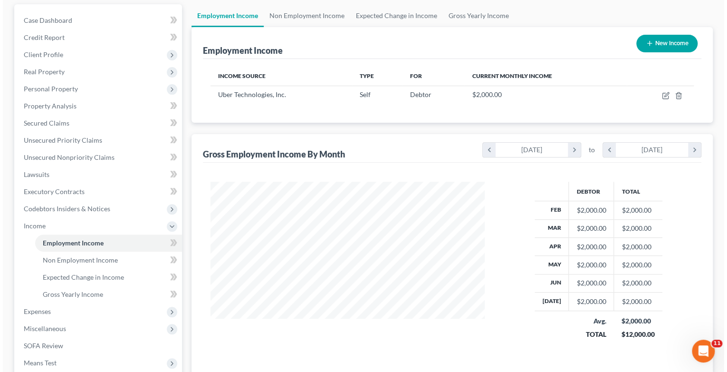
scroll to position [114, 0]
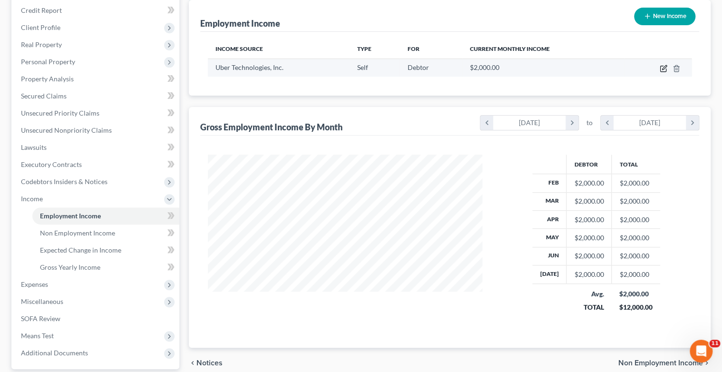
click at [662, 68] on icon "button" at bounding box center [663, 69] width 8 height 8
select select "1"
select select "4"
select select "0"
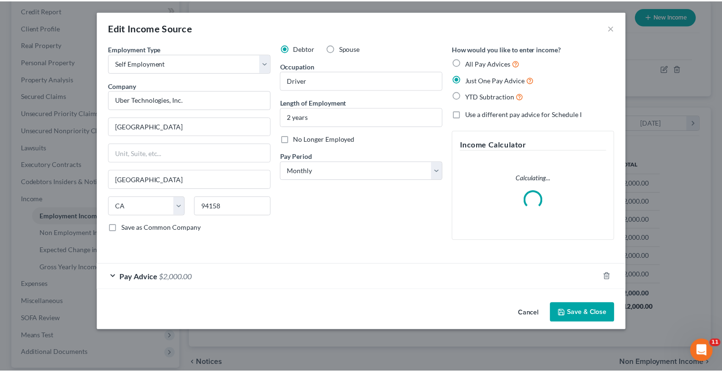
scroll to position [169, 296]
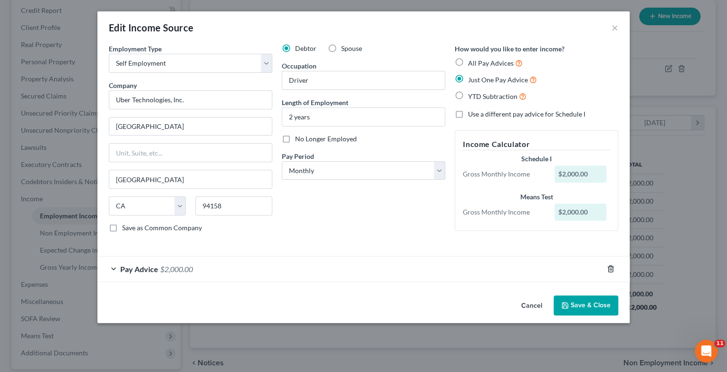
click at [610, 266] on icon "button" at bounding box center [611, 269] width 8 height 8
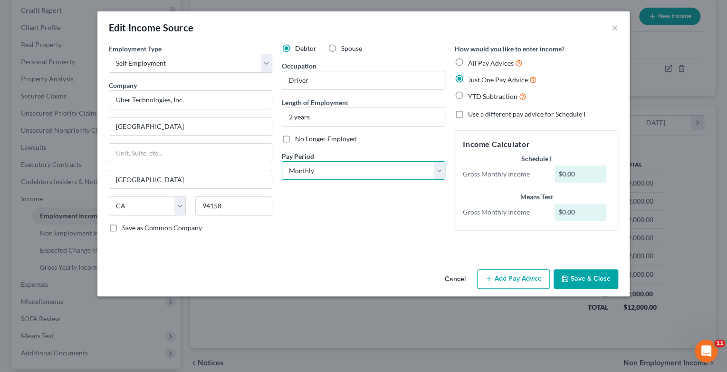
click at [441, 171] on select "Select Monthly Twice Monthly Every Other Week Weekly" at bounding box center [364, 170] width 164 height 19
click at [282, 161] on select "Select Monthly Twice Monthly Every Other Week Weekly" at bounding box center [364, 170] width 164 height 19
click at [584, 282] on button "Save & Close" at bounding box center [586, 279] width 65 height 20
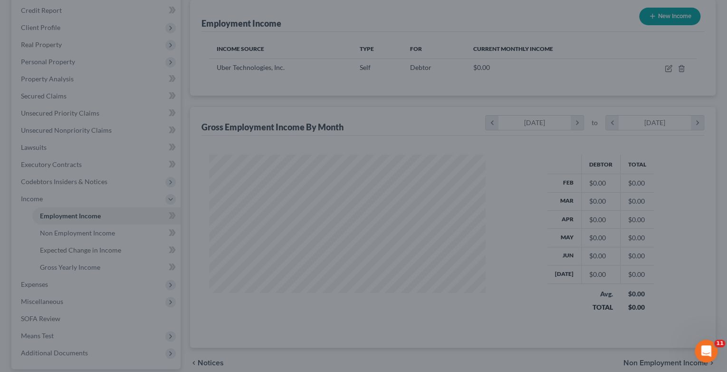
scroll to position [475231, 475107]
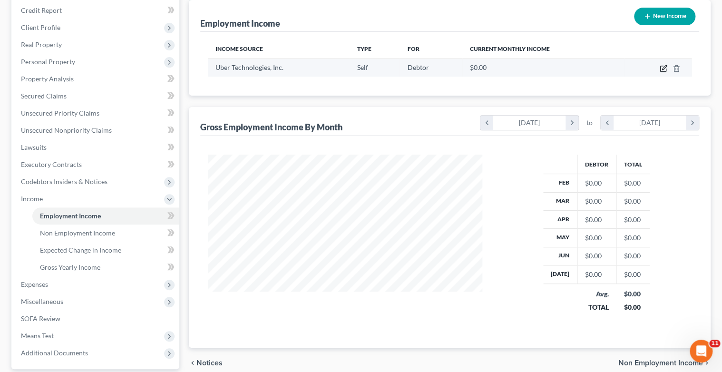
click at [661, 68] on icon "button" at bounding box center [663, 69] width 8 height 8
select select "1"
select select "4"
select select "0"
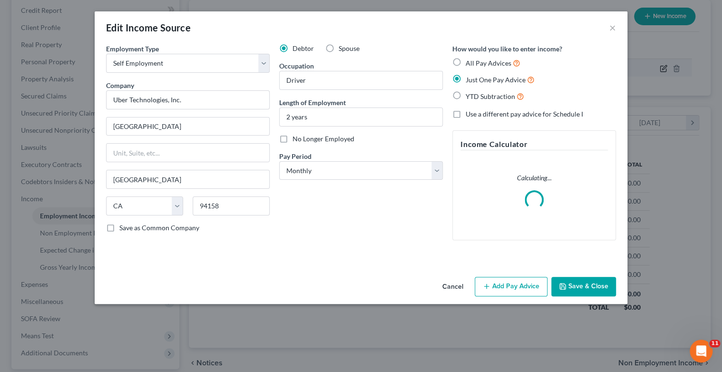
scroll to position [169, 296]
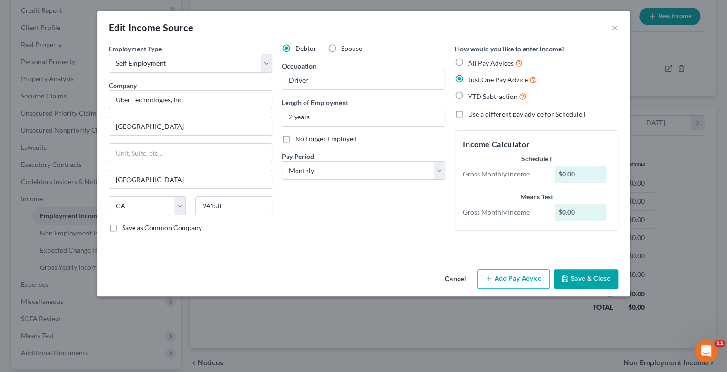
click at [145, 31] on div "Edit Income Source" at bounding box center [151, 27] width 85 height 13
click at [147, 21] on div "Edit Income Source" at bounding box center [151, 27] width 85 height 13
click at [269, 256] on div "Employment Type * Select Full or Part Time Employment Self Employment Company *…" at bounding box center [363, 155] width 532 height 222
click at [562, 210] on div "$0.00" at bounding box center [581, 211] width 52 height 17
click at [468, 61] on label "All Pay Advices" at bounding box center [495, 63] width 55 height 11
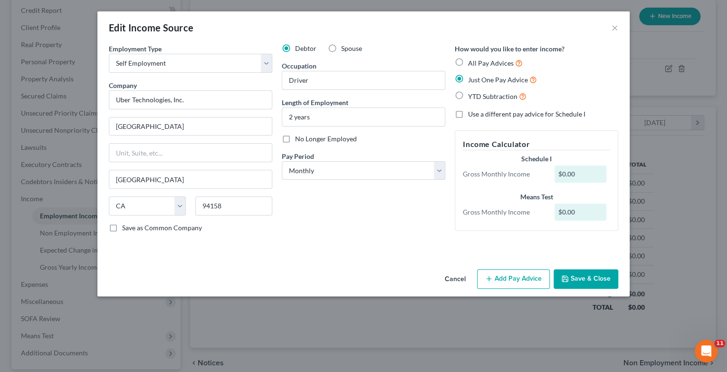
click at [472, 61] on input "All Pay Advices" at bounding box center [475, 61] width 6 height 6
radio input "true"
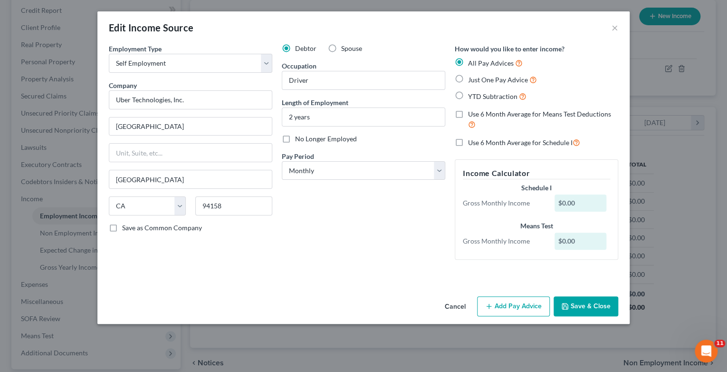
click at [468, 80] on label "Just One Pay Advice" at bounding box center [502, 79] width 69 height 11
click at [472, 80] on input "Just One Pay Advice" at bounding box center [475, 77] width 6 height 6
radio input "true"
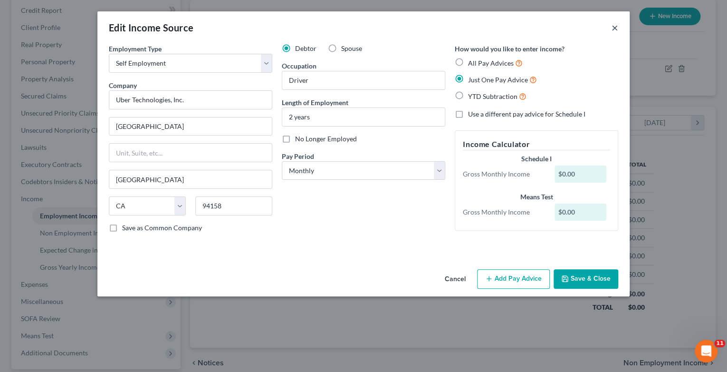
click at [615, 28] on button "×" at bounding box center [615, 27] width 7 height 11
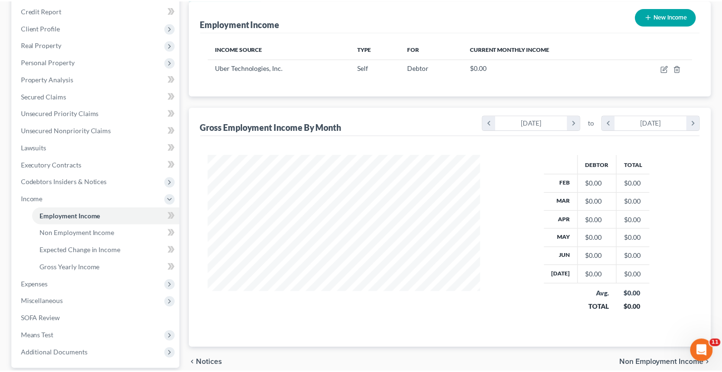
scroll to position [475231, 475107]
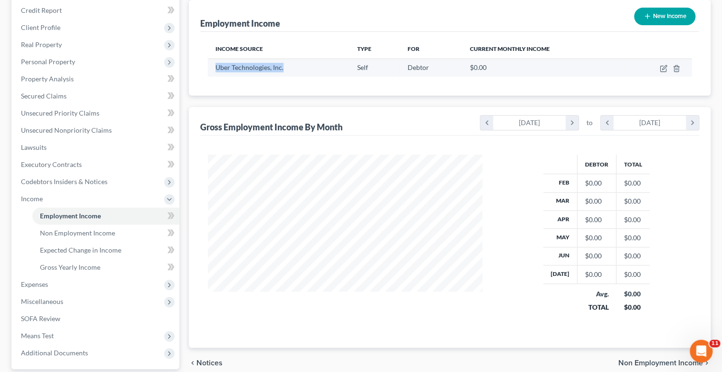
drag, startPoint x: 217, startPoint y: 65, endPoint x: 321, endPoint y: 65, distance: 104.6
click at [321, 65] on div "Uber Technologies, Inc." at bounding box center [278, 68] width 126 height 10
copy span "Uber Technologies, Inc."
click at [677, 68] on icon "button" at bounding box center [676, 69] width 8 height 8
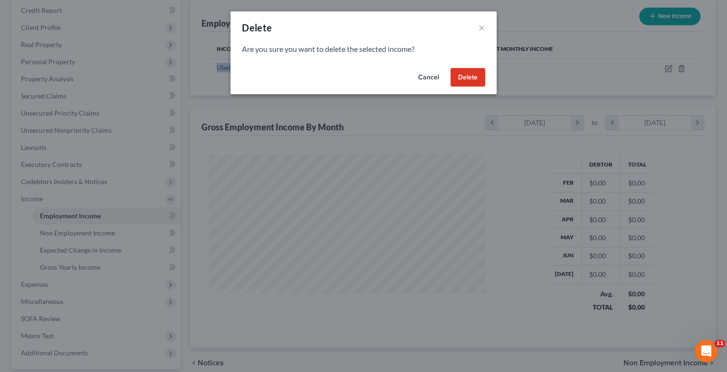
click at [464, 78] on button "Delete" at bounding box center [468, 77] width 35 height 19
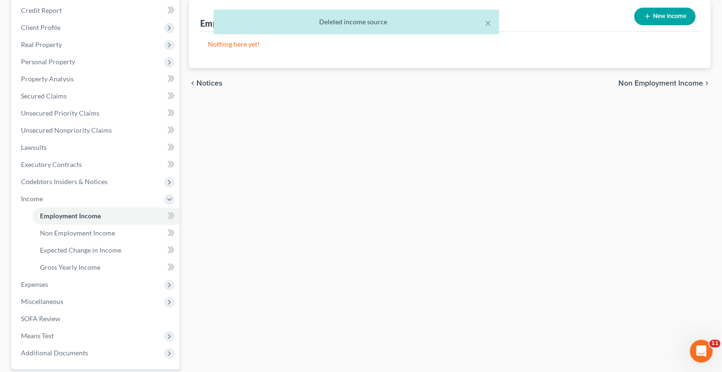
click at [206, 82] on span "Notices" at bounding box center [209, 83] width 26 height 8
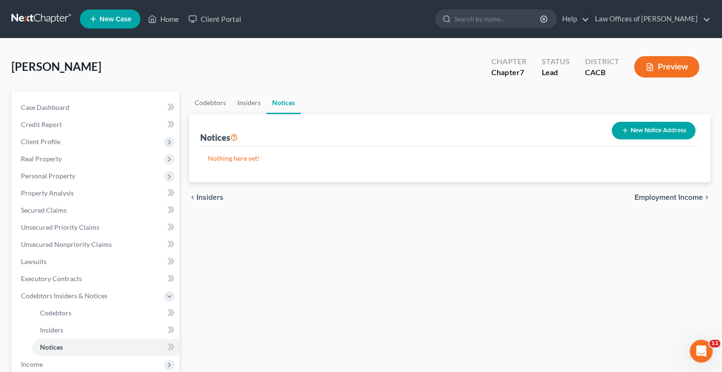
click at [663, 196] on span "Employment Income" at bounding box center [668, 197] width 68 height 8
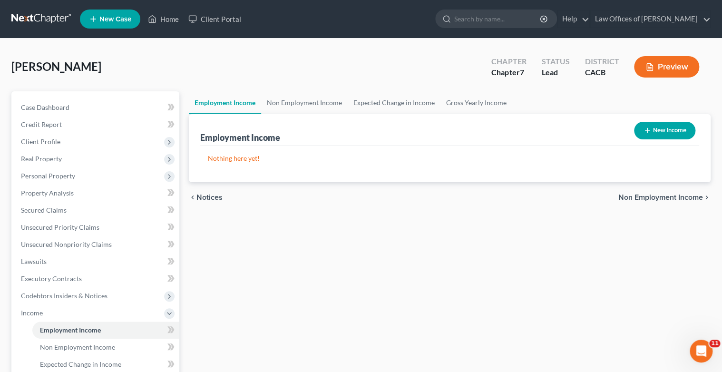
click at [665, 131] on button "New Income" at bounding box center [664, 131] width 61 height 18
select select "0"
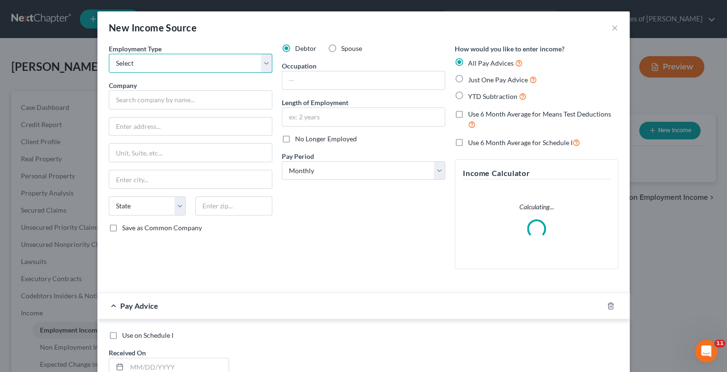
click at [265, 63] on select "Select Full or Part Time Employment Self Employment" at bounding box center [191, 63] width 164 height 19
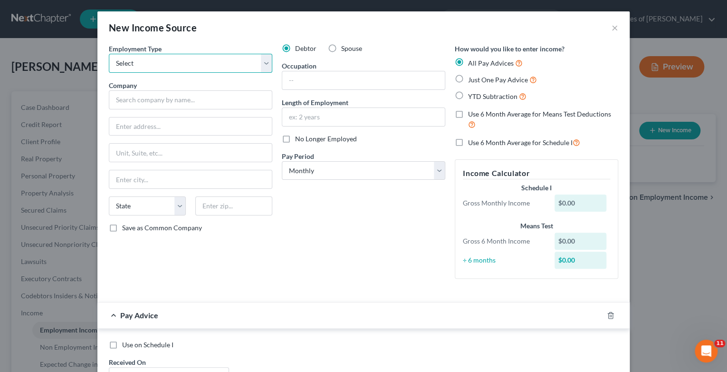
select select "1"
click at [109, 54] on select "Select Full or Part Time Employment Self Employment" at bounding box center [191, 63] width 164 height 19
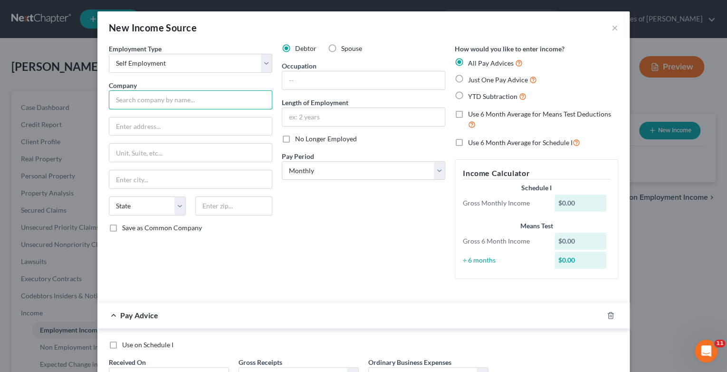
click at [158, 95] on input "text" at bounding box center [191, 99] width 164 height 19
paste input "Uber Technologies, Inc."
type input "Uber Technologies, Inc."
click at [293, 72] on input "text" at bounding box center [363, 80] width 163 height 18
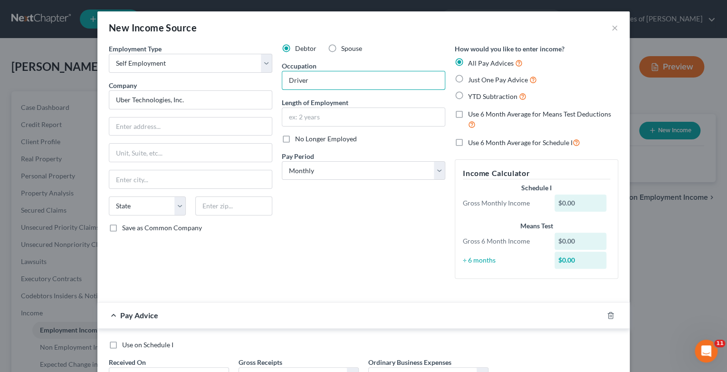
type input "Driver"
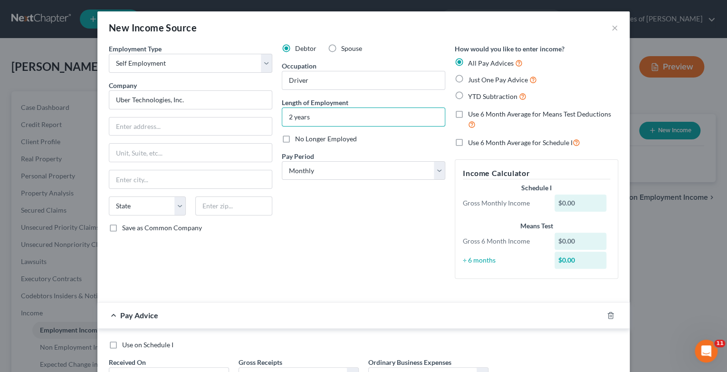
type input "2 years"
click at [468, 77] on label "Just One Pay Advice" at bounding box center [502, 79] width 69 height 11
click at [472, 77] on input "Just One Pay Advice" at bounding box center [475, 77] width 6 height 6
radio input "true"
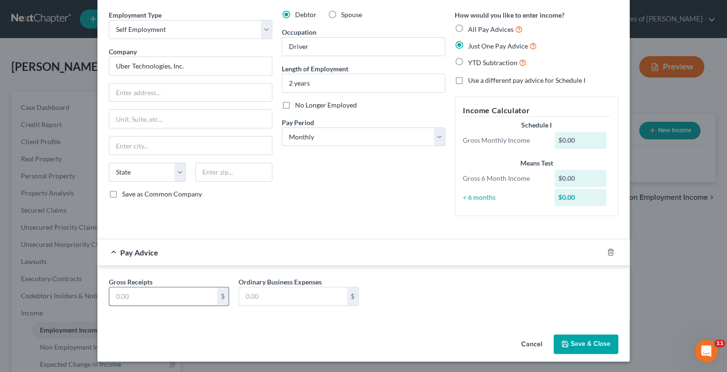
scroll to position [16, 0]
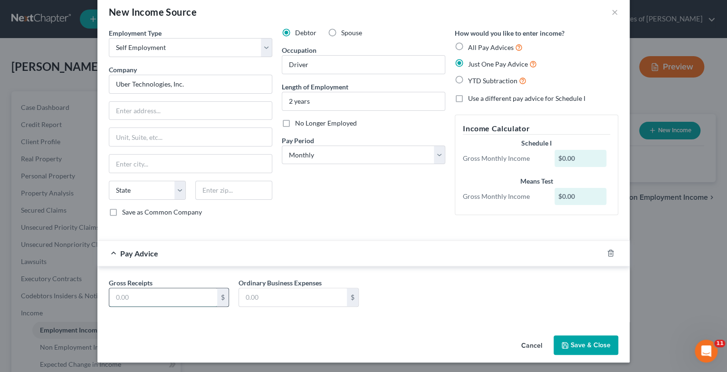
click at [114, 292] on input "text" at bounding box center [163, 297] width 108 height 18
type input "1,500"
click at [600, 344] on button "Save & Close" at bounding box center [586, 345] width 65 height 20
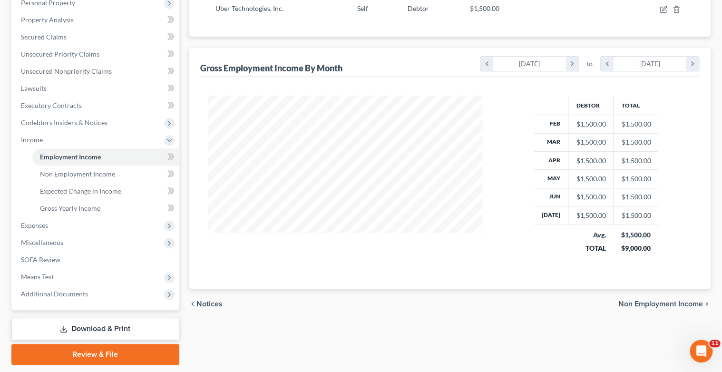
scroll to position [201, 0]
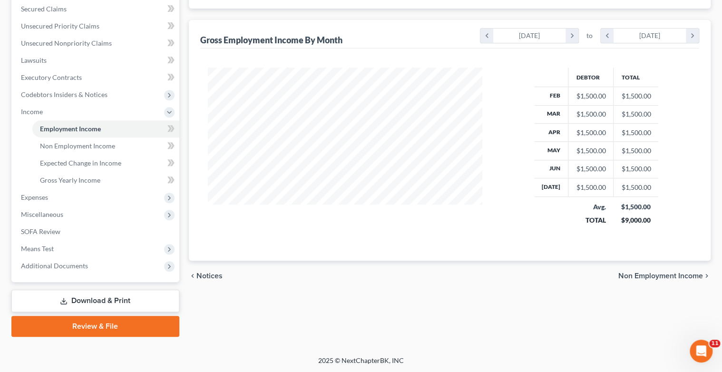
click at [675, 273] on span "Non Employment Income" at bounding box center [660, 276] width 85 height 8
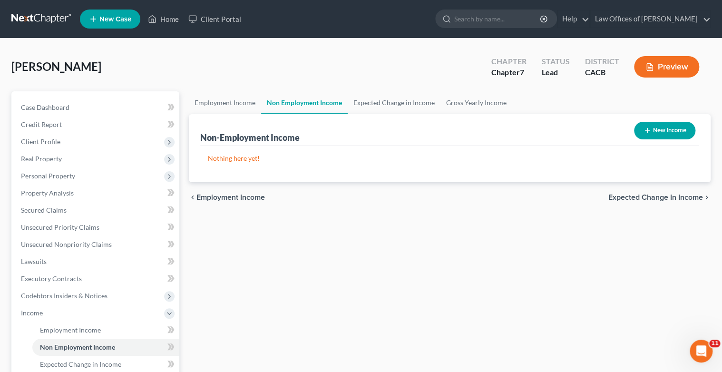
click at [667, 198] on span "Expected Change in Income" at bounding box center [655, 197] width 95 height 8
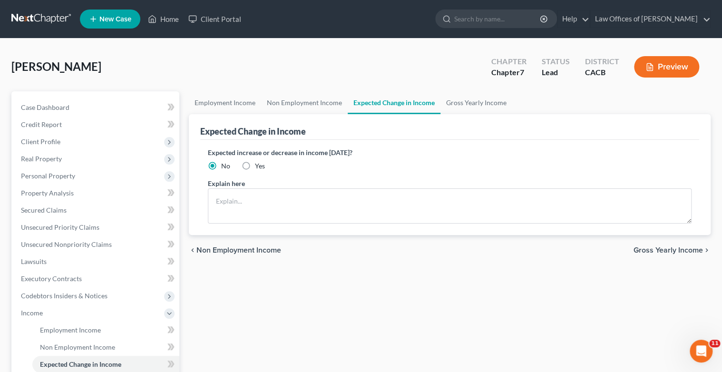
click at [662, 248] on span "Gross Yearly Income" at bounding box center [667, 250] width 69 height 8
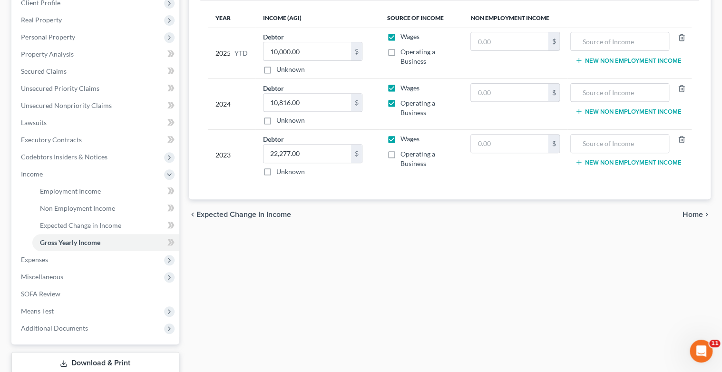
scroll to position [152, 0]
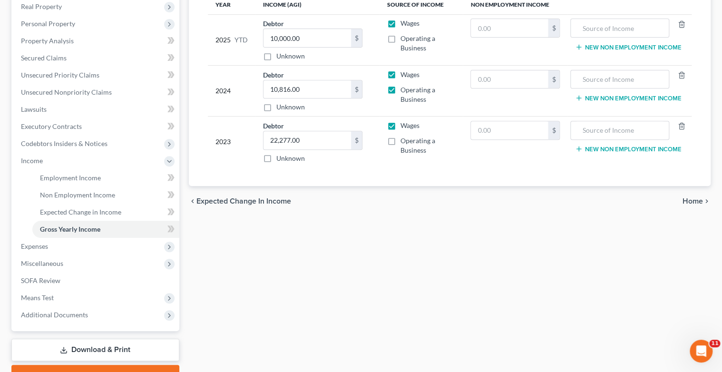
click at [698, 203] on span "Home" at bounding box center [692, 201] width 20 height 8
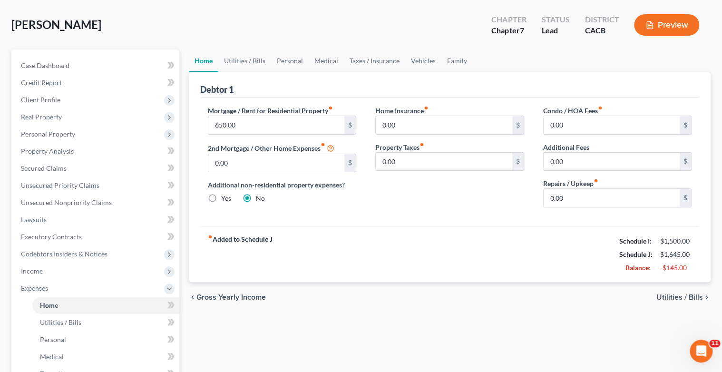
scroll to position [114, 0]
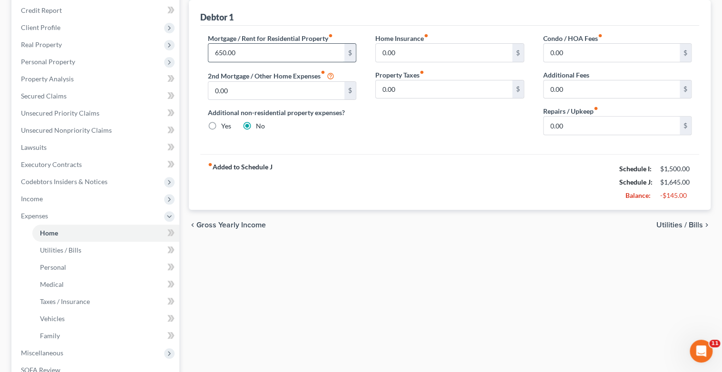
click at [216, 49] on input "650.00" at bounding box center [276, 53] width 136 height 18
click at [219, 51] on input "650.00" at bounding box center [276, 53] width 136 height 18
type input "550.00"
click at [283, 127] on div "Additional non-residential property expenses? Yes No" at bounding box center [282, 118] width 149 height 23
click at [674, 225] on span "Utilities / Bills" at bounding box center [679, 225] width 47 height 8
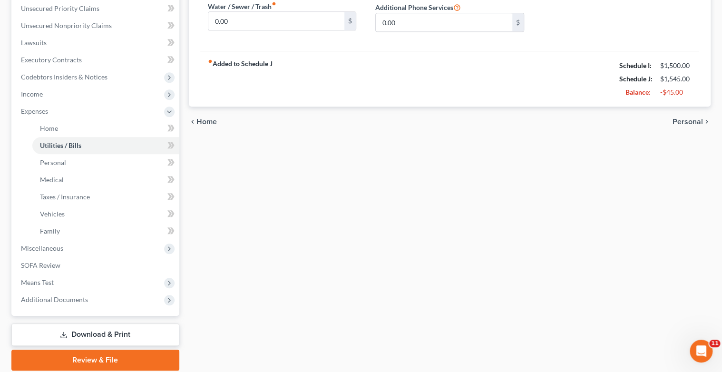
scroll to position [228, 0]
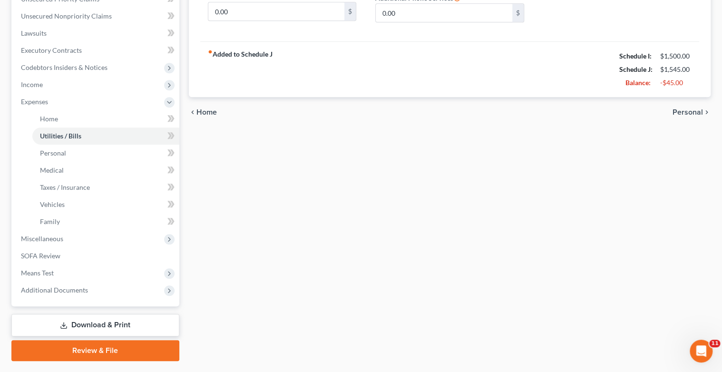
click at [696, 110] on span "Personal" at bounding box center [687, 112] width 30 height 8
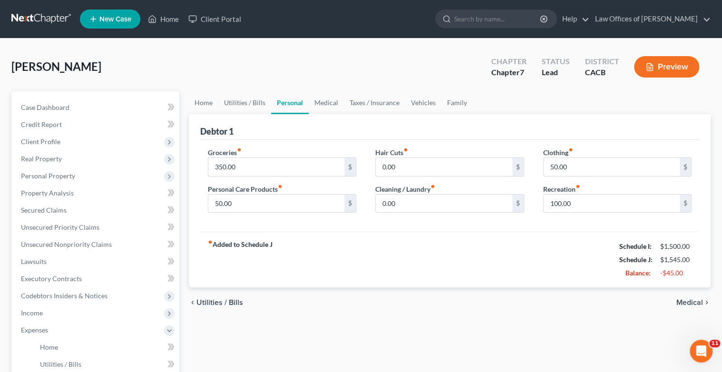
click at [686, 302] on span "Medical" at bounding box center [689, 303] width 27 height 8
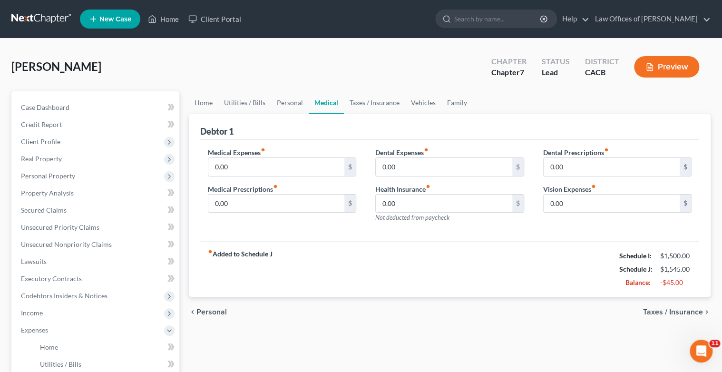
click at [688, 311] on span "Taxes / Insurance" at bounding box center [673, 312] width 60 height 8
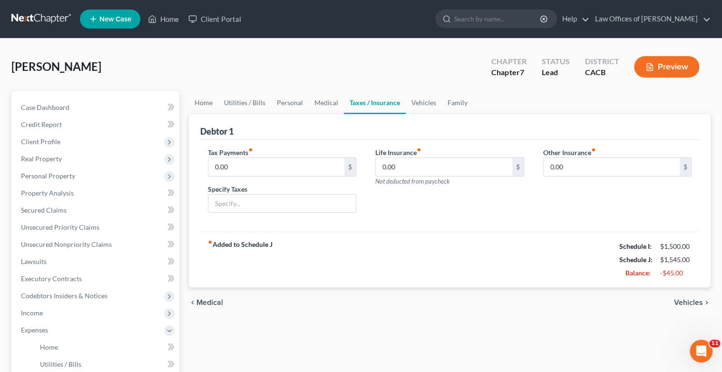
click at [686, 302] on span "Vehicles" at bounding box center [688, 303] width 29 height 8
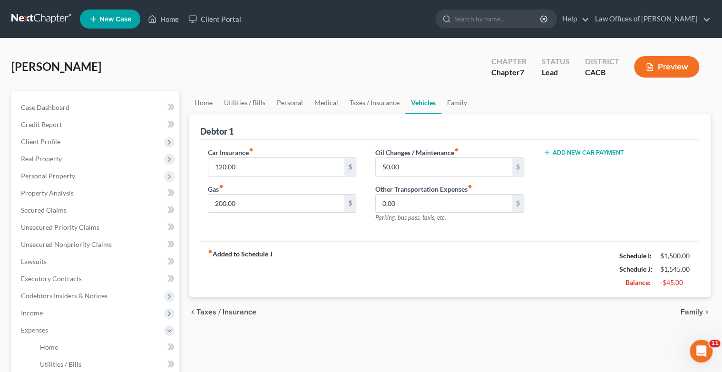
click at [688, 309] on span "Family" at bounding box center [691, 312] width 22 height 8
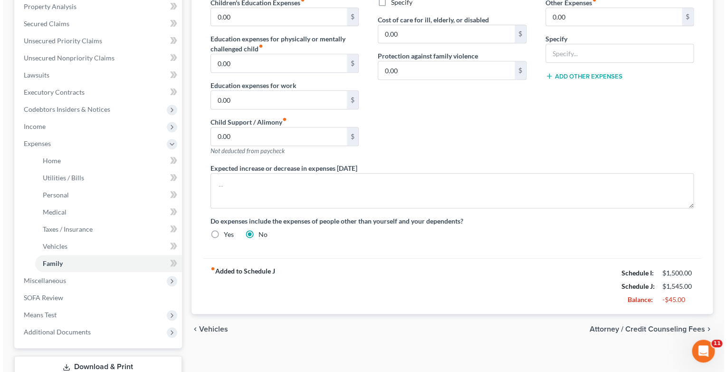
scroll to position [190, 0]
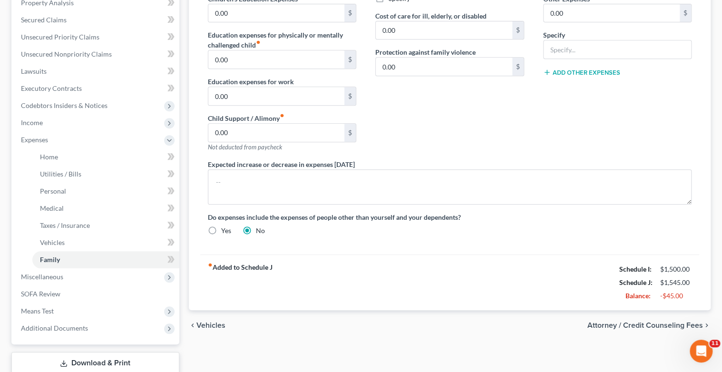
click at [674, 323] on span "Attorney / Credit Counseling Fees" at bounding box center [645, 325] width 116 height 8
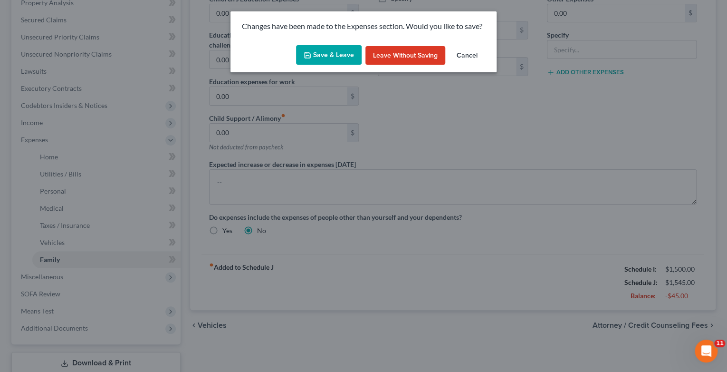
click at [333, 56] on button "Save & Leave" at bounding box center [329, 55] width 66 height 20
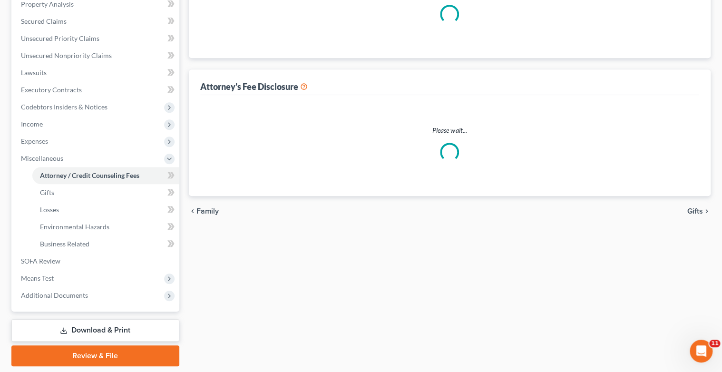
select select "0"
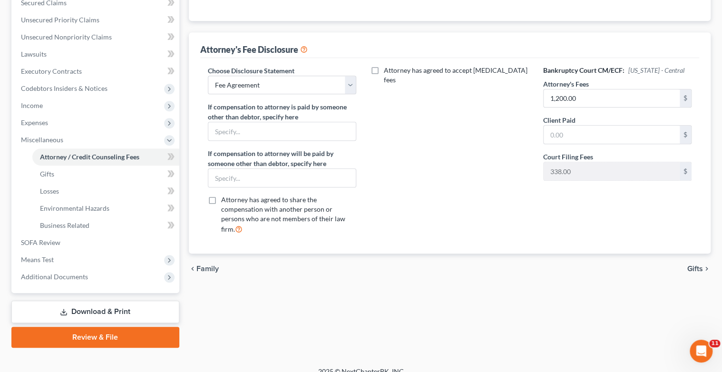
scroll to position [218, 0]
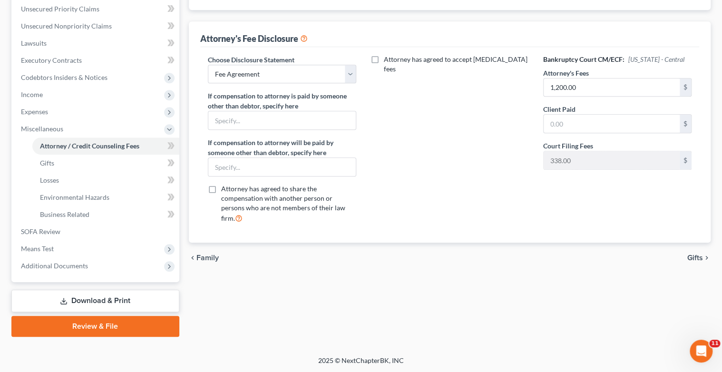
click at [695, 254] on span "Gifts" at bounding box center [695, 258] width 16 height 8
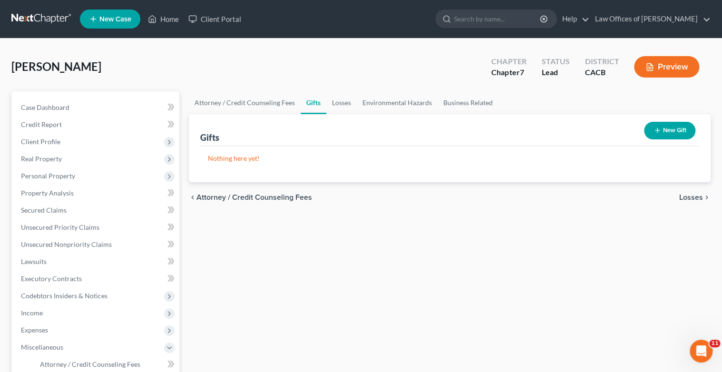
click at [694, 193] on span "Losses" at bounding box center [691, 197] width 24 height 8
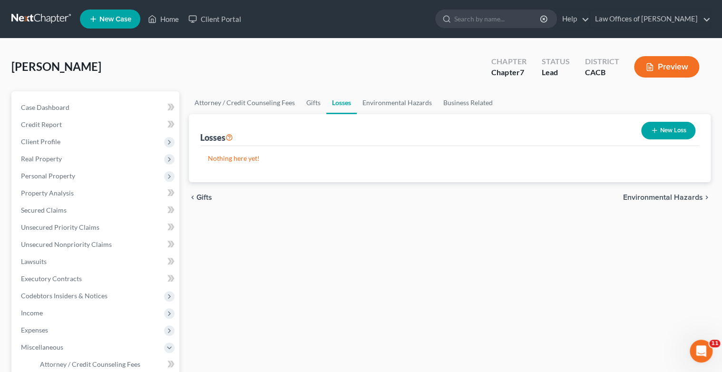
click at [677, 196] on span "Environmental Hazards" at bounding box center [663, 197] width 80 height 8
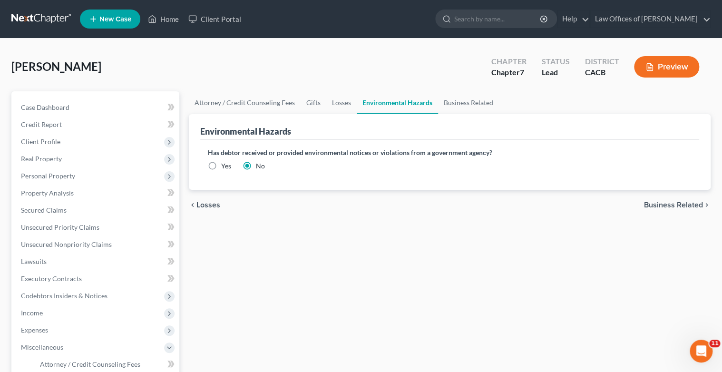
click at [676, 206] on span "Business Related" at bounding box center [673, 205] width 59 height 8
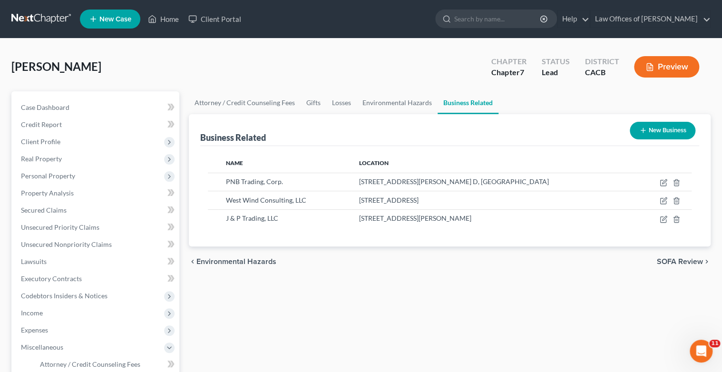
click at [683, 262] on span "SOFA Review" at bounding box center [680, 262] width 46 height 8
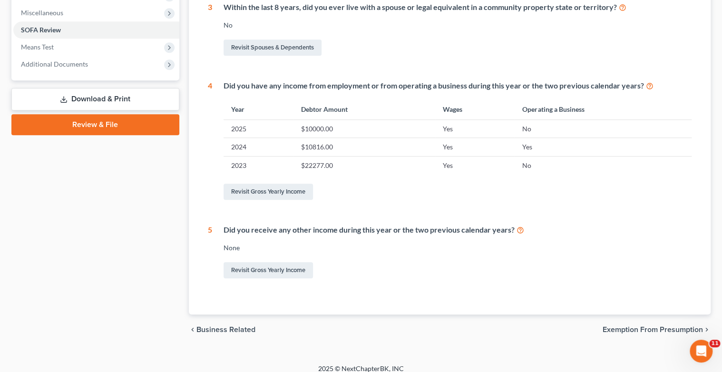
scroll to position [342, 0]
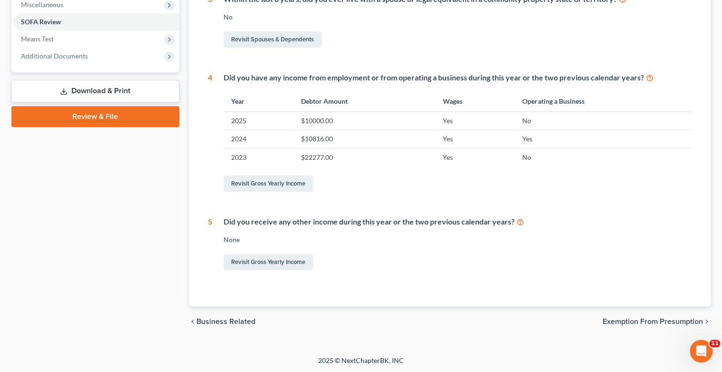
click at [639, 322] on span "Exemption from Presumption" at bounding box center [652, 322] width 100 height 8
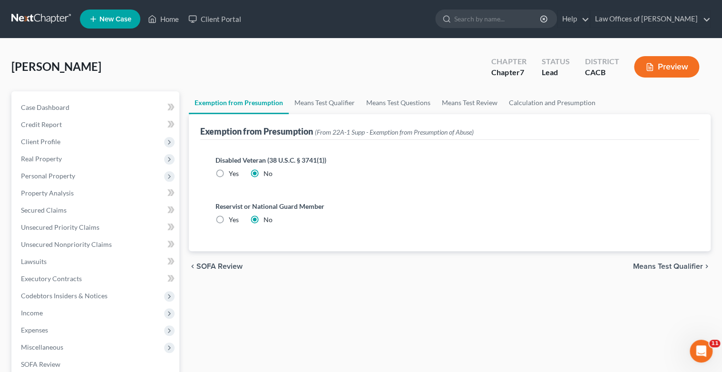
click at [679, 265] on span "Means Test Qualifier" at bounding box center [668, 266] width 70 height 8
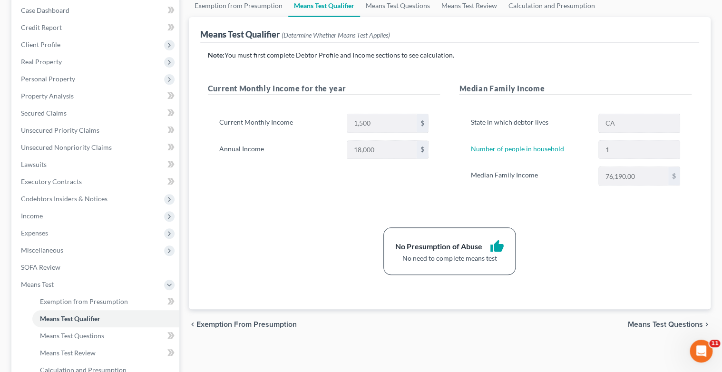
scroll to position [152, 0]
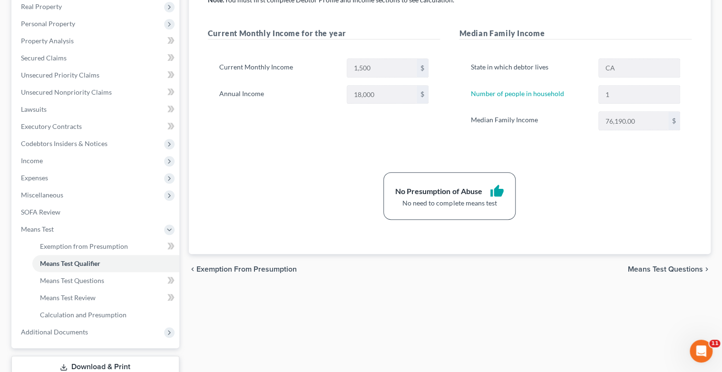
click at [644, 267] on span "Means Test Questions" at bounding box center [665, 269] width 75 height 8
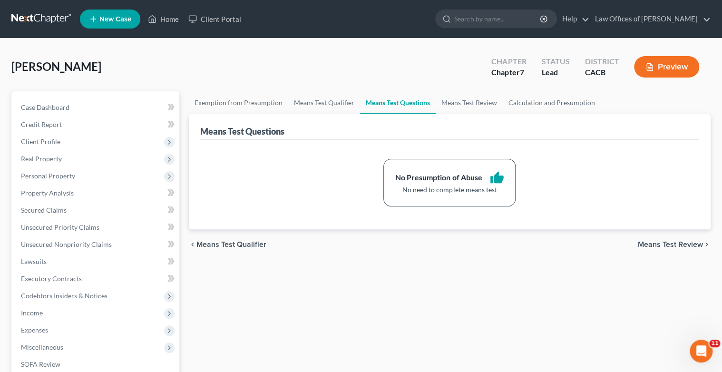
click at [668, 242] on span "Means Test Review" at bounding box center [670, 245] width 65 height 8
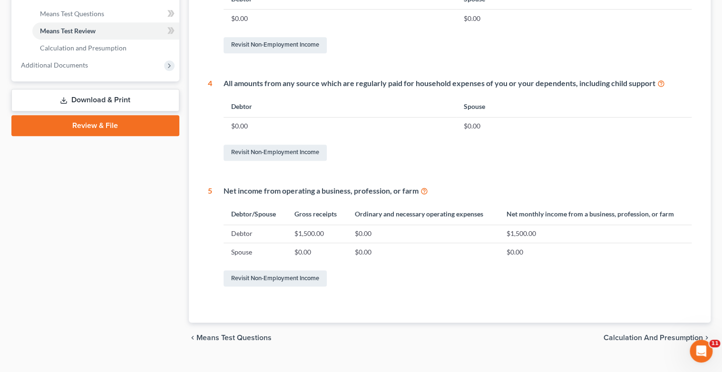
scroll to position [435, 0]
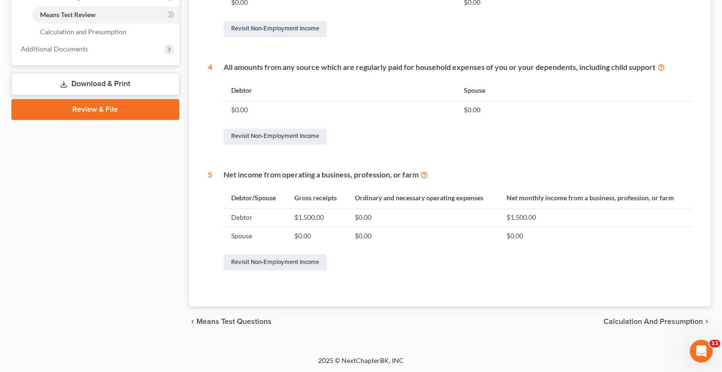
click at [669, 319] on span "Calculation and Presumption" at bounding box center [652, 322] width 99 height 8
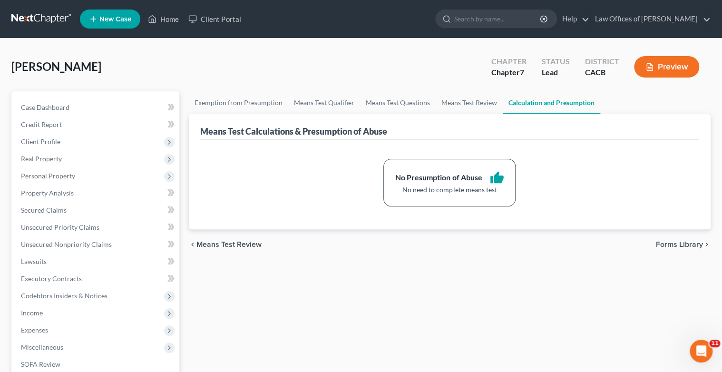
click at [671, 244] on span "Forms Library" at bounding box center [679, 245] width 47 height 8
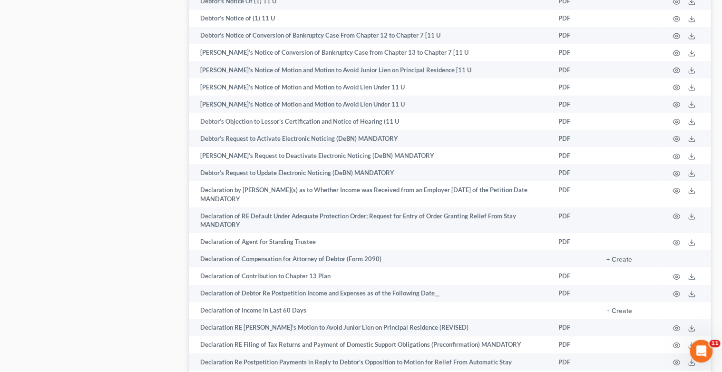
scroll to position [1521, 0]
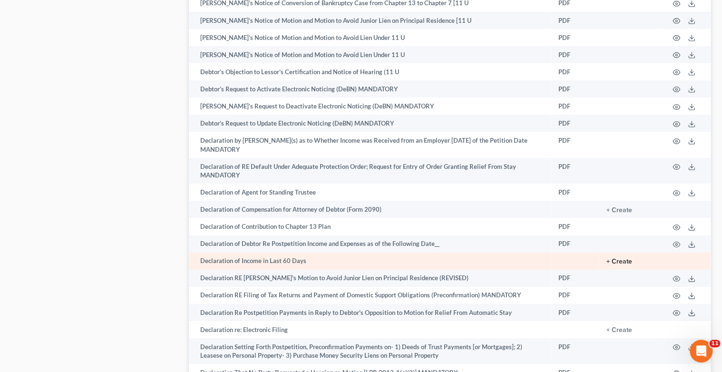
click at [628, 265] on button "+ Create" at bounding box center [619, 261] width 26 height 7
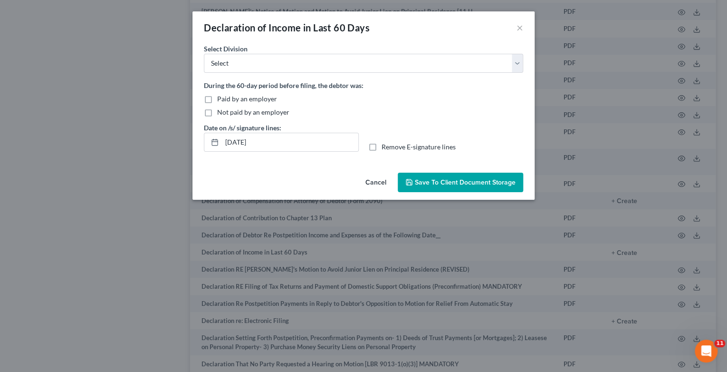
drag, startPoint x: 208, startPoint y: 110, endPoint x: 345, endPoint y: 106, distance: 137.0
click at [217, 110] on label "Not paid by an employer" at bounding box center [253, 112] width 72 height 10
click at [221, 110] on input "Not paid by an employer" at bounding box center [224, 110] width 6 height 6
checkbox input "true"
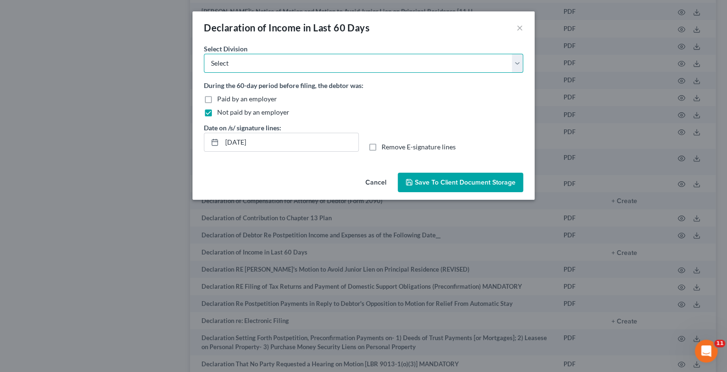
click at [517, 60] on select "Select Los Angeles Riverside Santa Ana Northern San Fernando Valley" at bounding box center [363, 63] width 319 height 19
select select "0"
click at [204, 54] on select "Select Los Angeles Riverside Santa Ana Northern San Fernando Valley" at bounding box center [363, 63] width 319 height 19
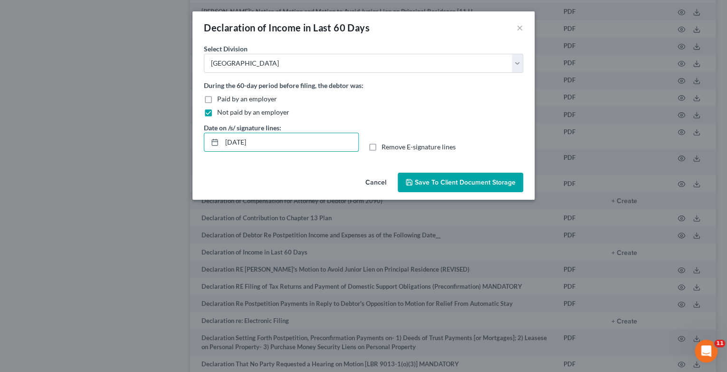
drag, startPoint x: 289, startPoint y: 142, endPoint x: 196, endPoint y: 146, distance: 93.3
click at [188, 146] on div "Declaration of Income in Last 60 Days × No additional information is needed to …" at bounding box center [363, 186] width 727 height 372
click at [382, 145] on label "Remove E-signature lines" at bounding box center [419, 147] width 74 height 10
click at [386, 145] on input "Remove E-signature lines" at bounding box center [389, 145] width 6 height 6
checkbox input "true"
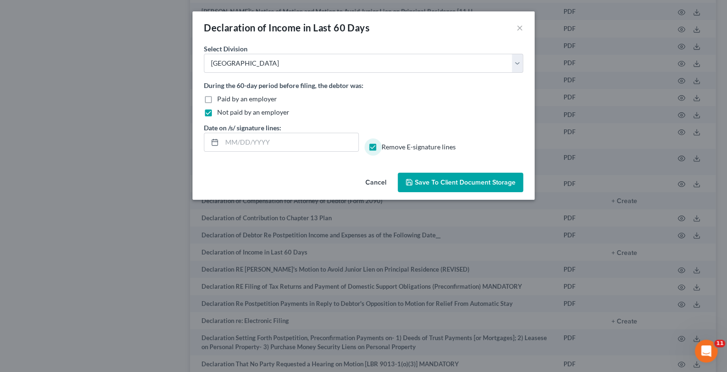
click at [466, 181] on span "Save to Client Document Storage" at bounding box center [465, 182] width 101 height 8
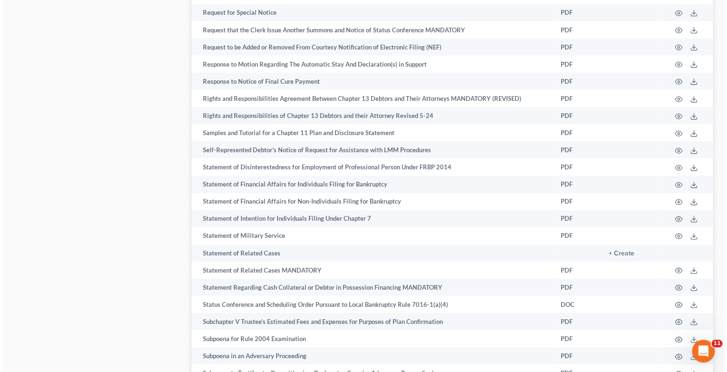
scroll to position [4830, 0]
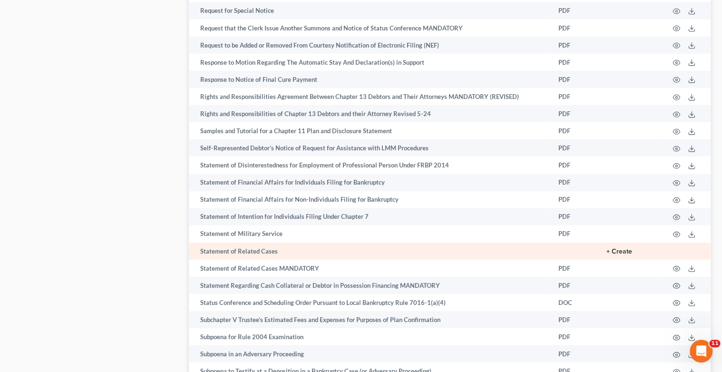
click at [617, 255] on button "+ Create" at bounding box center [619, 251] width 26 height 7
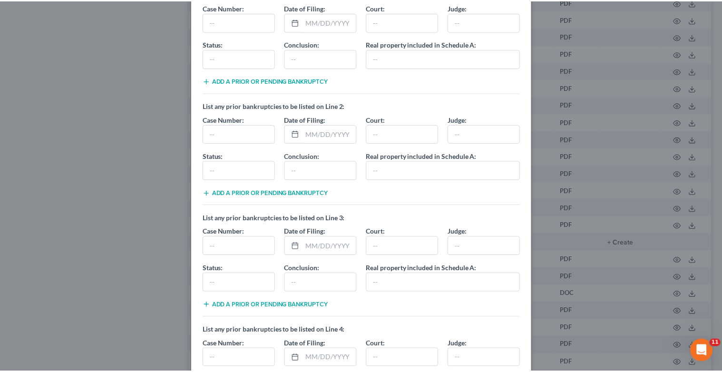
scroll to position [242, 0]
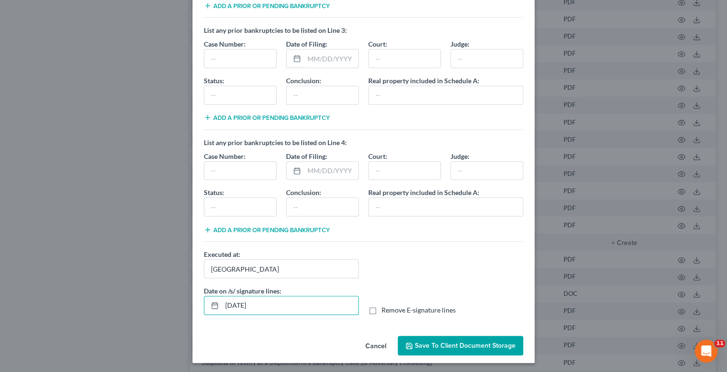
drag, startPoint x: 289, startPoint y: 306, endPoint x: 83, endPoint y: 294, distance: 206.2
click at [83, 294] on div "Statement of Related Cases × List any prior bankruptcies to be listed on Line 1…" at bounding box center [363, 186] width 727 height 372
click at [382, 307] on label "Remove E-signature lines" at bounding box center [419, 310] width 74 height 10
click at [386, 307] on input "Remove E-signature lines" at bounding box center [389, 308] width 6 height 6
checkbox input "true"
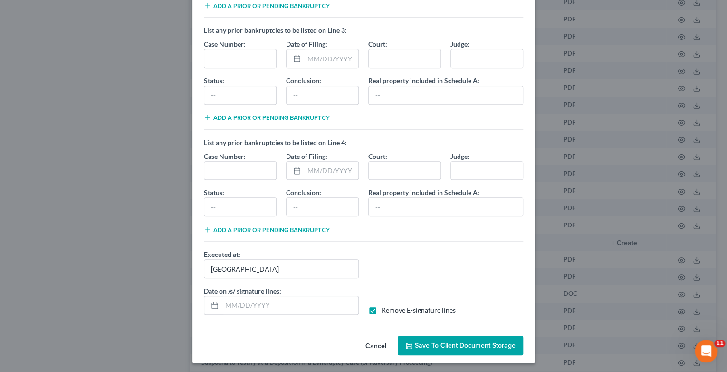
click at [468, 341] on span "Save to Client Document Storage" at bounding box center [465, 345] width 101 height 8
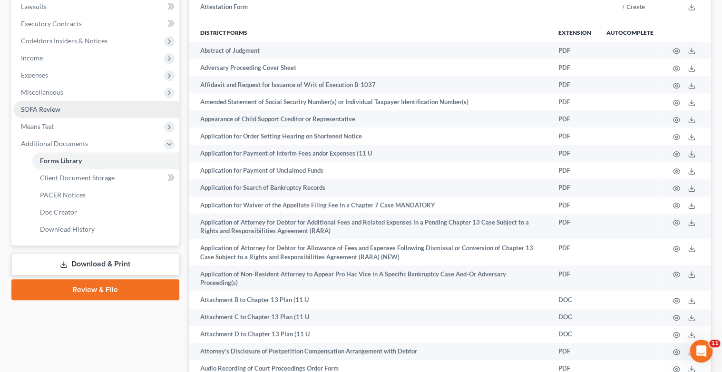
scroll to position [304, 0]
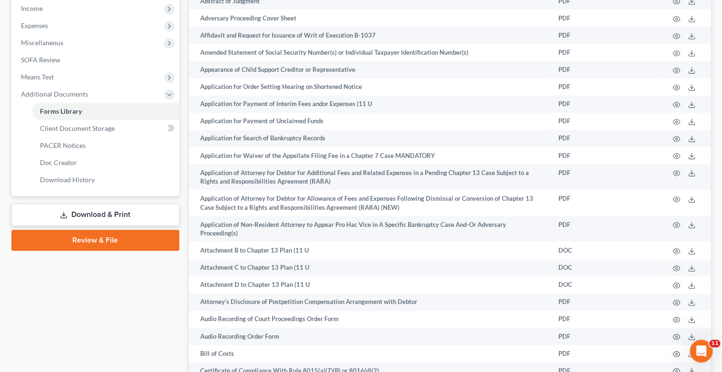
click at [109, 215] on link "Download & Print" at bounding box center [95, 214] width 168 height 22
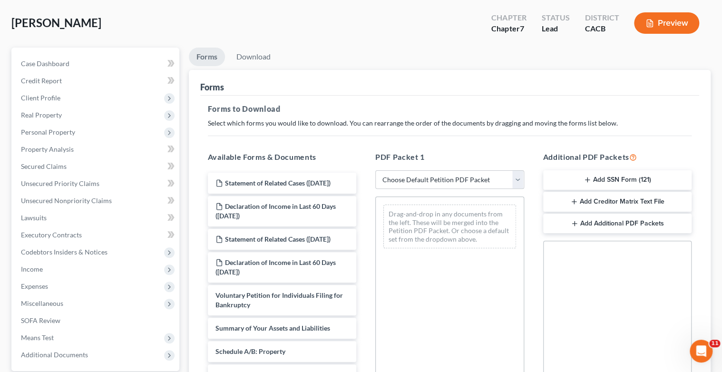
scroll to position [76, 0]
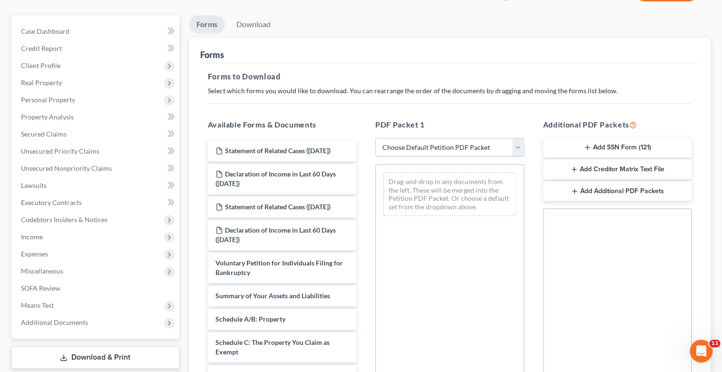
click at [516, 147] on select "Choose Default Petition PDF Packet Complete Bankruptcy Petition (all forms and …" at bounding box center [449, 147] width 149 height 19
select select "0"
click at [375, 138] on select "Choose Default Petition PDF Packet Complete Bankruptcy Petition (all forms and …" at bounding box center [449, 147] width 149 height 19
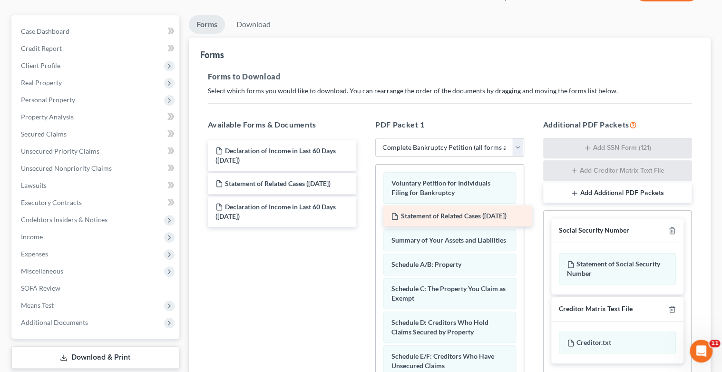
drag, startPoint x: 288, startPoint y: 149, endPoint x: 464, endPoint y: 215, distance: 187.9
click at [364, 215] on div "Statement of Related Cases (08/14/2025) Statement of Related Cases (08/14/2025)…" at bounding box center [282, 183] width 164 height 87
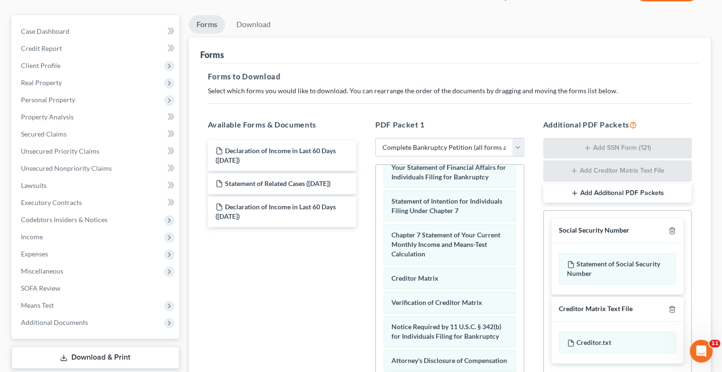
scroll to position [388, 0]
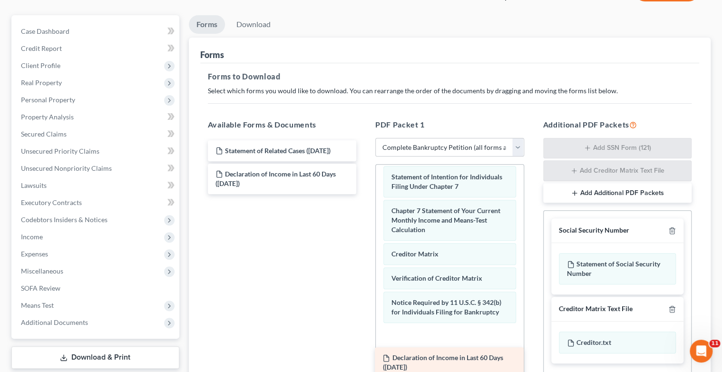
drag, startPoint x: 257, startPoint y: 152, endPoint x: 424, endPoint y: 359, distance: 266.8
click at [364, 194] on div "Declaration of Income in Last 60 Days (08/14/2025) Declaration of Income in Las…" at bounding box center [282, 167] width 164 height 54
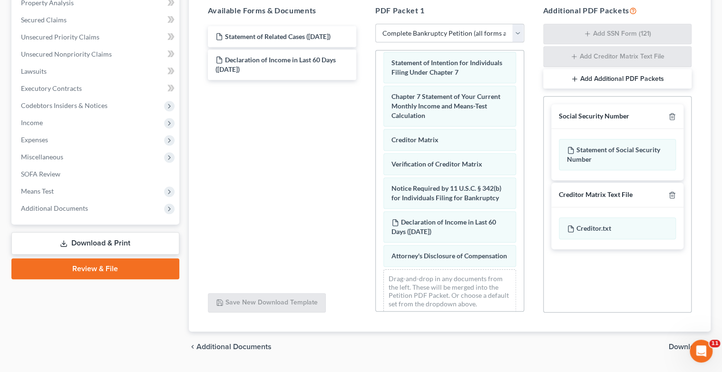
scroll to position [215, 0]
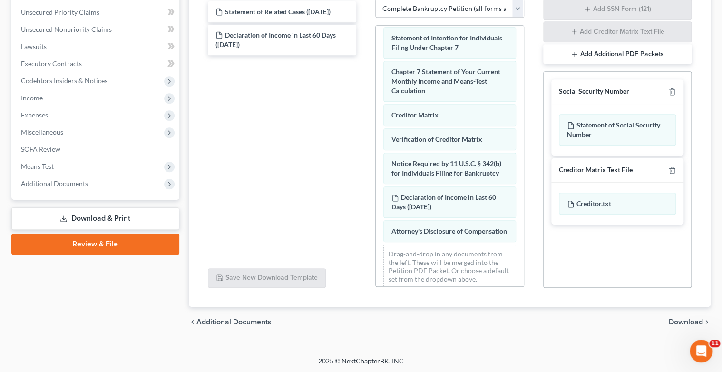
click at [686, 323] on span "Download" at bounding box center [685, 322] width 34 height 8
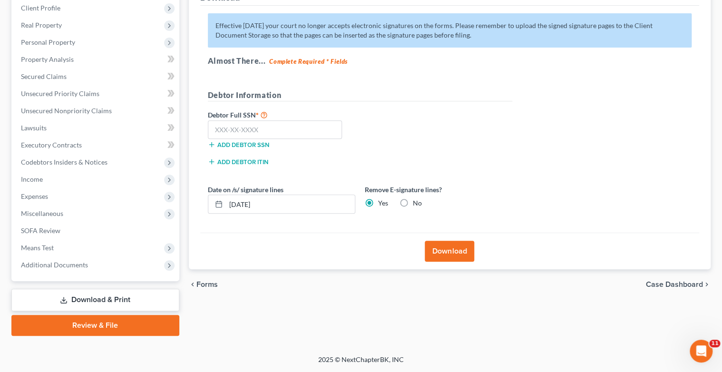
scroll to position [133, 0]
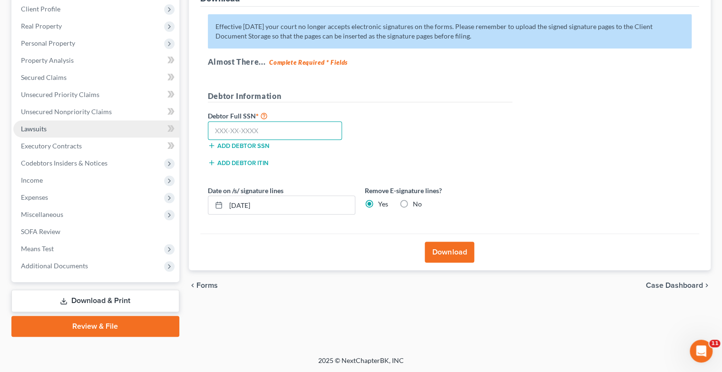
drag, startPoint x: 304, startPoint y: 128, endPoint x: 147, endPoint y: 127, distance: 157.4
click at [158, 125] on div "Petition Navigation Case Dashboard Payments Invoices Payments Payments Credit R…" at bounding box center [361, 148] width 708 height 378
type input "561-61-5844"
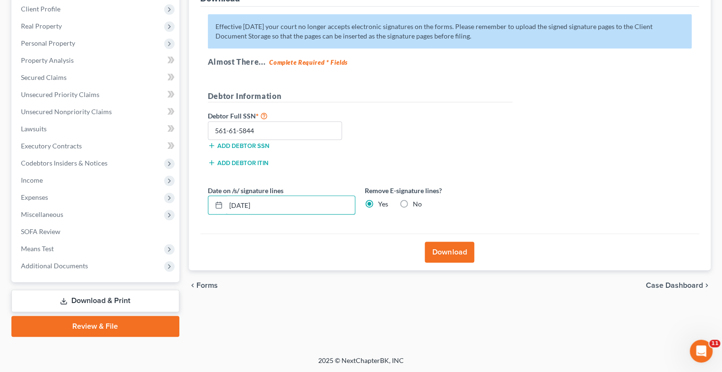
drag, startPoint x: 285, startPoint y: 201, endPoint x: 184, endPoint y: 207, distance: 100.5
click at [184, 207] on div "Forms Download Forms Forms to Download Select which forms you would like to dow…" at bounding box center [449, 148] width 531 height 378
click at [413, 199] on label "No" at bounding box center [417, 204] width 9 height 10
click at [416, 199] on input "No" at bounding box center [419, 202] width 6 height 6
radio input "true"
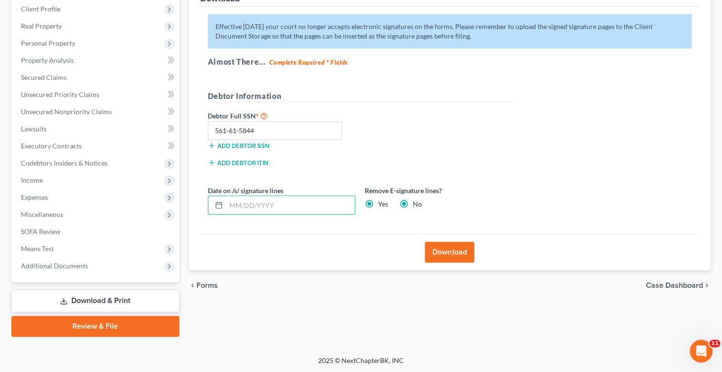
radio input "false"
click at [454, 249] on button "Download" at bounding box center [449, 252] width 49 height 21
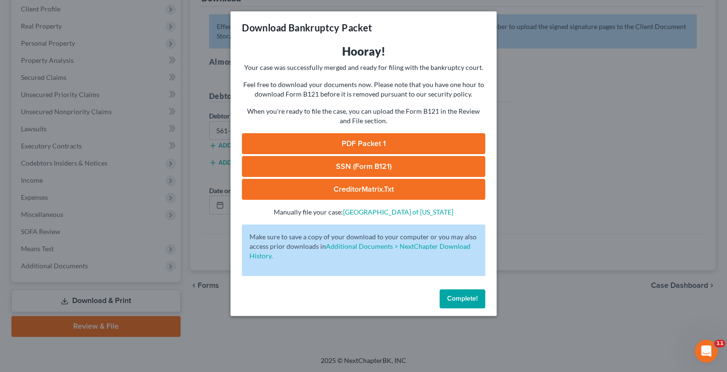
click at [331, 169] on link "SSN (Form B121)" at bounding box center [363, 166] width 243 height 21
click at [378, 194] on link "CreditorMatrix.txt" at bounding box center [363, 189] width 243 height 21
click at [470, 304] on button "Complete!" at bounding box center [463, 298] width 46 height 19
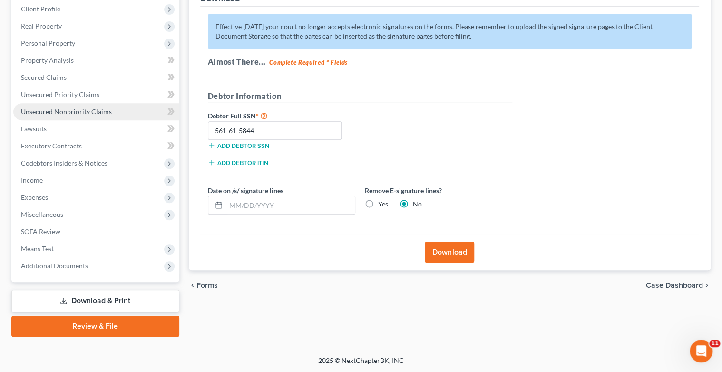
click at [52, 110] on span "Unsecured Nonpriority Claims" at bounding box center [66, 111] width 91 height 8
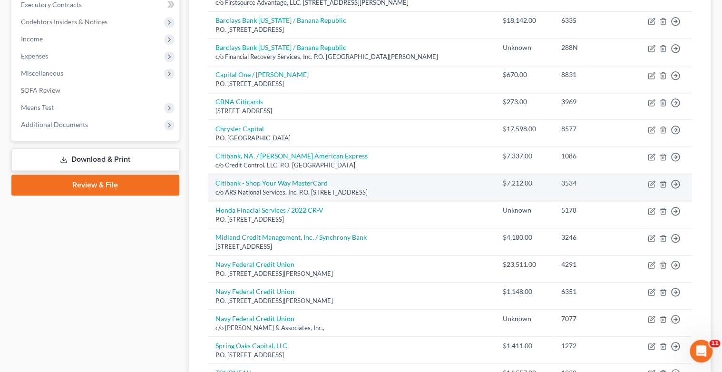
scroll to position [304, 0]
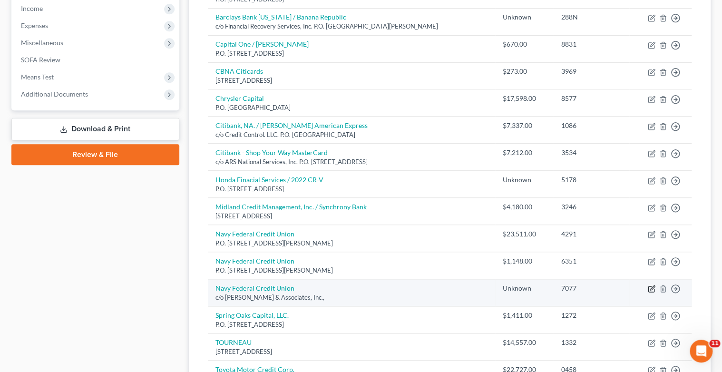
click at [652, 286] on icon "button" at bounding box center [652, 288] width 4 height 4
select select "4"
select select "0"
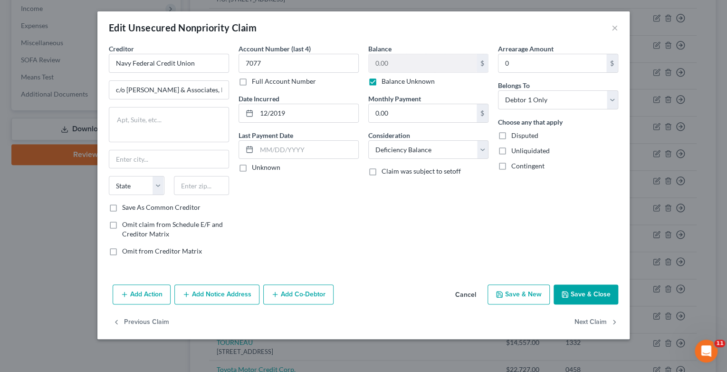
click at [589, 291] on button "Save & Close" at bounding box center [586, 294] width 65 height 20
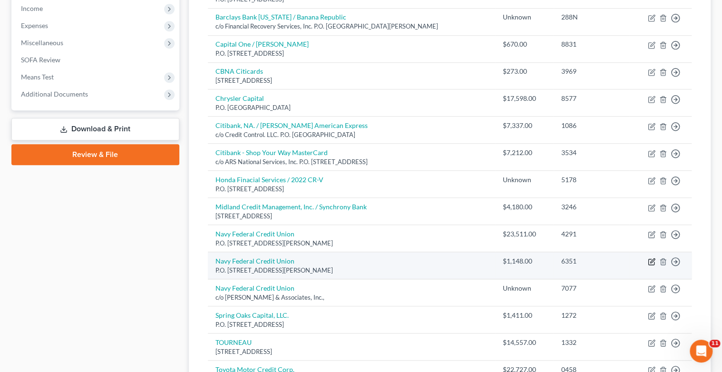
click at [648, 261] on icon "button" at bounding box center [651, 262] width 8 height 8
select select "48"
select select "2"
select select "0"
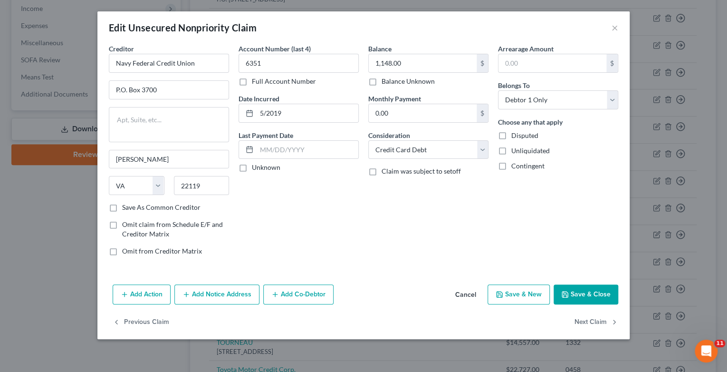
click at [592, 293] on button "Save & Close" at bounding box center [586, 294] width 65 height 20
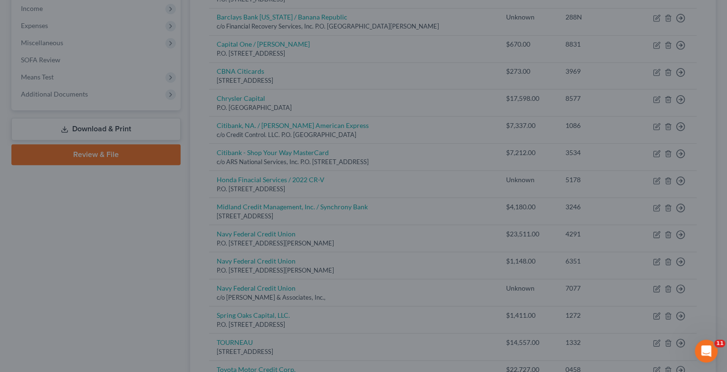
type input "0"
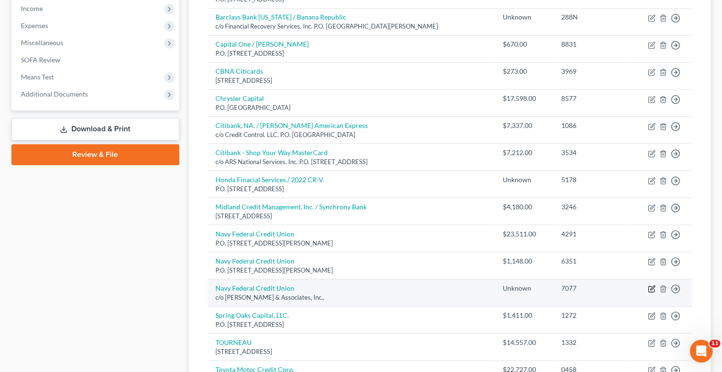
click at [649, 286] on icon "button" at bounding box center [651, 289] width 8 height 8
select select "4"
select select "0"
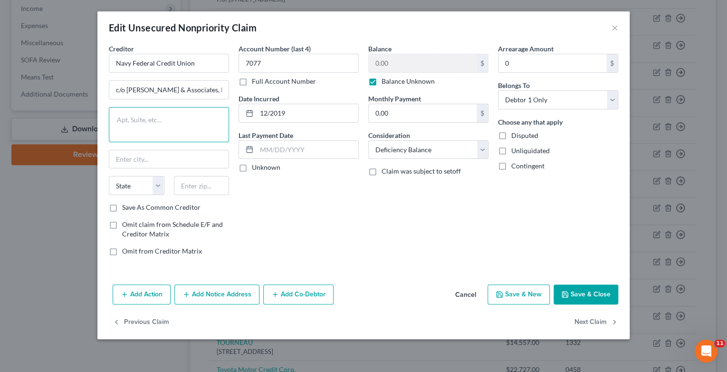
click at [129, 119] on textarea at bounding box center [169, 124] width 120 height 35
type textarea "100 Domain Dr., Suite 200"
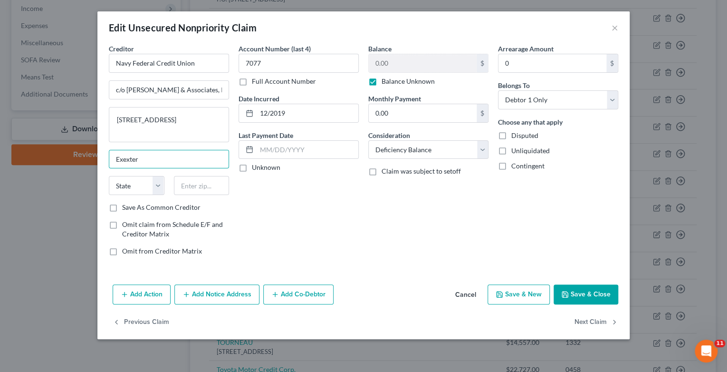
type input "Exexter"
select select "32"
type input "03833"
click at [122, 207] on label "Save As Common Creditor" at bounding box center [161, 208] width 78 height 10
click at [126, 207] on input "Save As Common Creditor" at bounding box center [129, 206] width 6 height 6
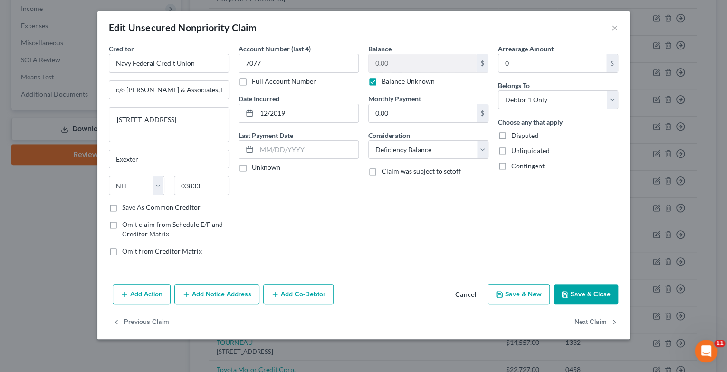
checkbox input "true"
type input "Exeter"
click at [593, 298] on button "Save & Close" at bounding box center [586, 294] width 65 height 20
checkbox input "false"
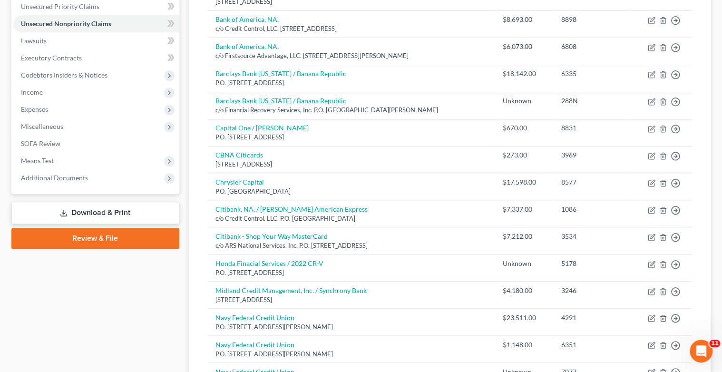
scroll to position [208, 0]
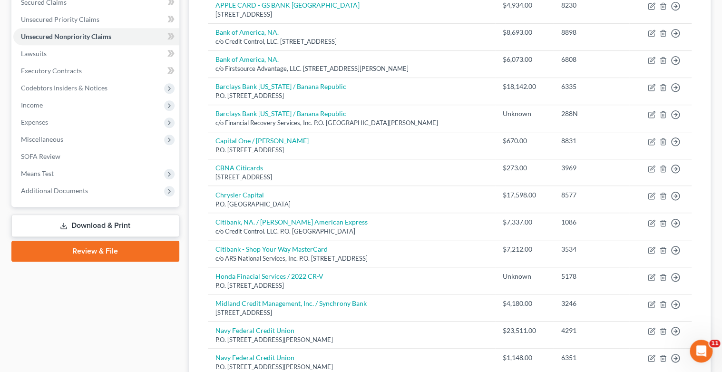
click at [104, 223] on link "Download & Print" at bounding box center [95, 225] width 168 height 22
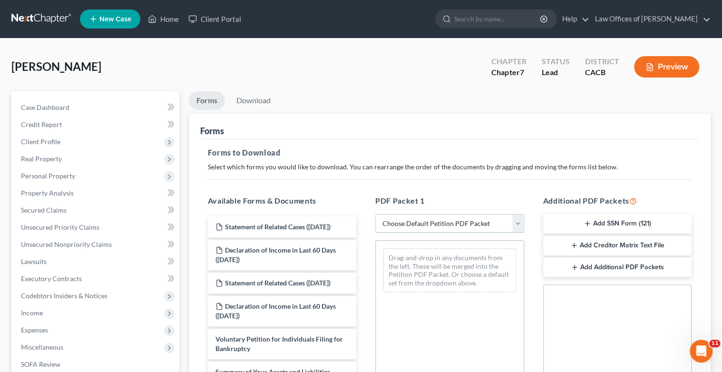
click at [520, 222] on select "Choose Default Petition PDF Packet Complete Bankruptcy Petition (all forms and …" at bounding box center [449, 223] width 149 height 19
select select "0"
click at [375, 214] on select "Choose Default Petition PDF Packet Complete Bankruptcy Petition (all forms and …" at bounding box center [449, 223] width 149 height 19
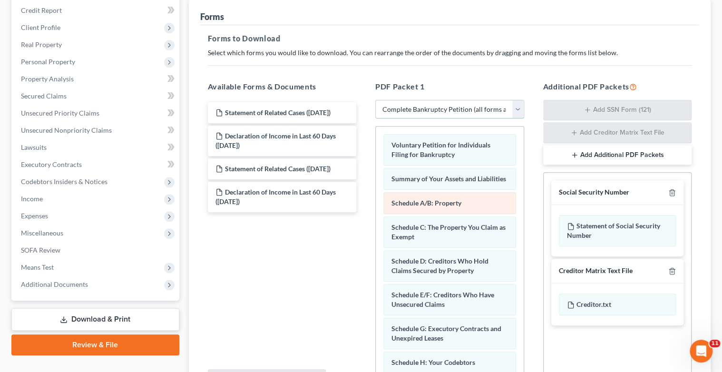
scroll to position [152, 0]
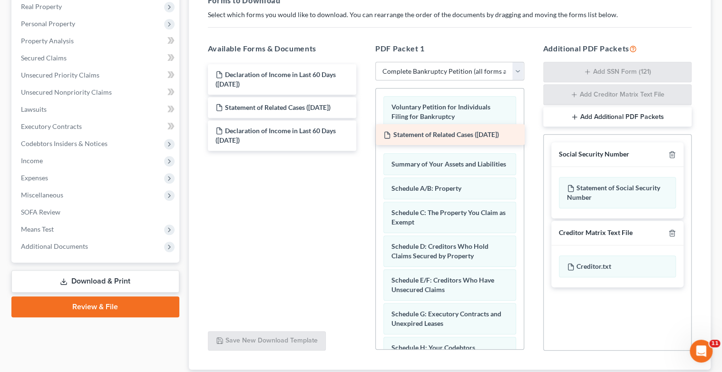
drag, startPoint x: 262, startPoint y: 73, endPoint x: 430, endPoint y: 134, distance: 179.0
click at [364, 134] on div "Statement of Related Cases (08/14/2025) Statement of Related Cases (08/14/2025)…" at bounding box center [282, 107] width 164 height 87
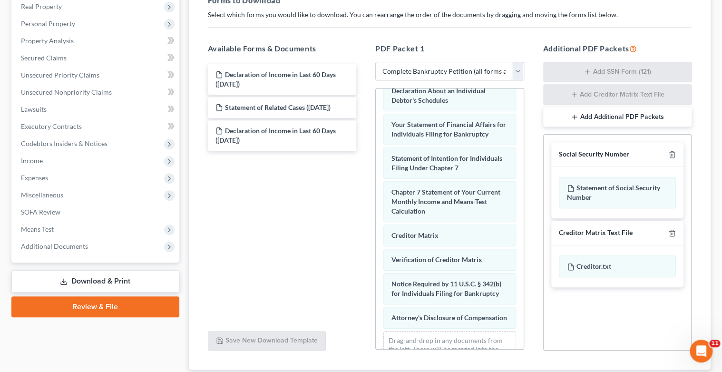
scroll to position [388, 0]
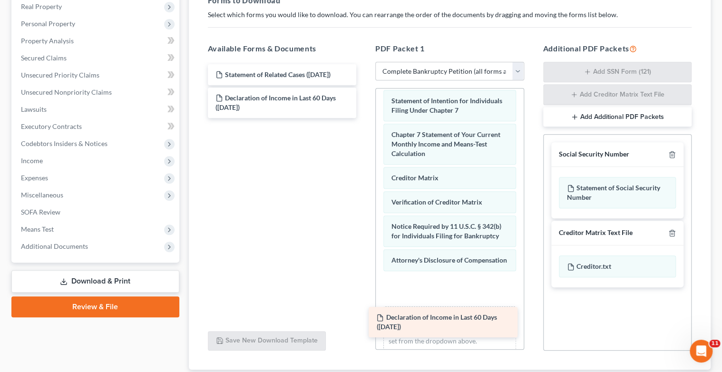
drag, startPoint x: 291, startPoint y: 76, endPoint x: 450, endPoint y: 316, distance: 287.4
click at [364, 118] on div "Declaration of Income in Last 60 Days (08/14/2025) Declaration of Income in Las…" at bounding box center [282, 91] width 164 height 54
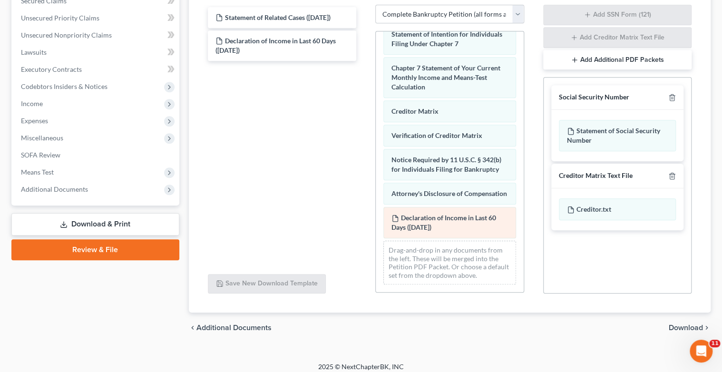
scroll to position [215, 0]
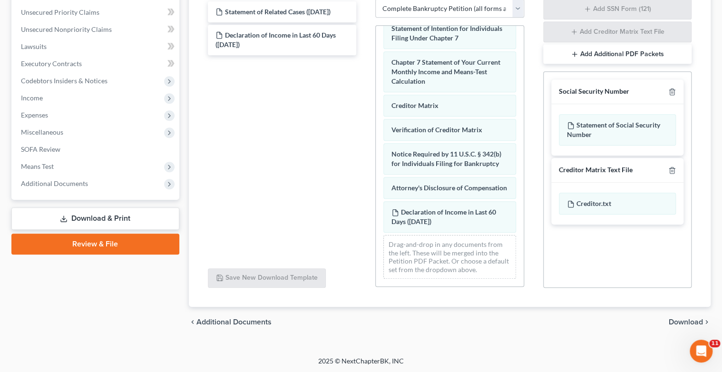
click at [684, 321] on span "Download" at bounding box center [685, 322] width 34 height 8
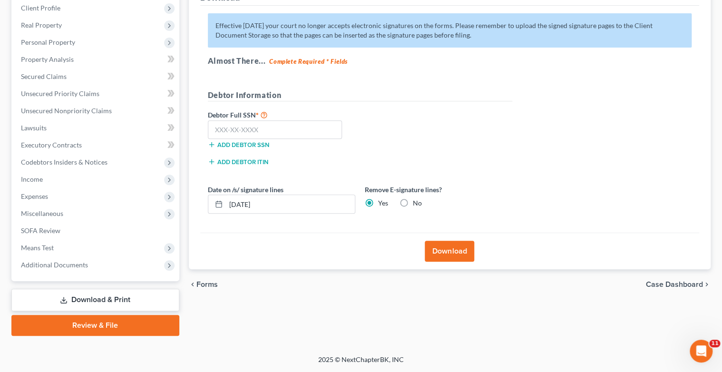
scroll to position [133, 0]
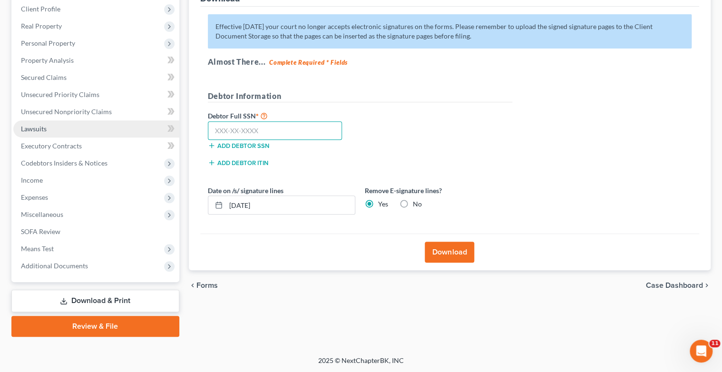
drag, startPoint x: 287, startPoint y: 132, endPoint x: 100, endPoint y: 127, distance: 186.9
click at [106, 129] on div "Petition Navigation Case Dashboard Payments Invoices Payments Payments Credit R…" at bounding box center [361, 148] width 708 height 378
type input "561-61-5844"
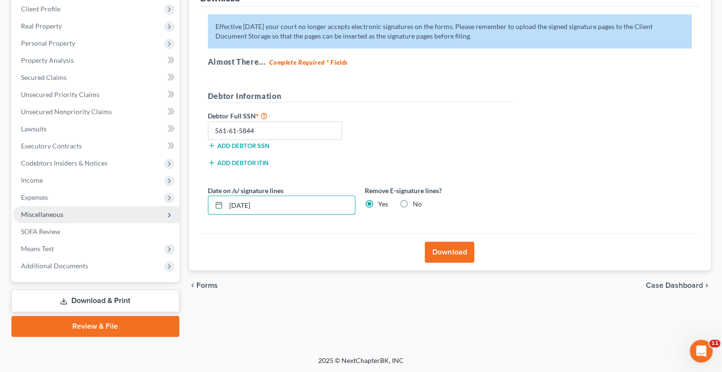
drag, startPoint x: 291, startPoint y: 199, endPoint x: 164, endPoint y: 221, distance: 129.7
click at [164, 221] on div "Petition Navigation Case Dashboard Payments Invoices Payments Payments Credit R…" at bounding box center [361, 148] width 708 height 378
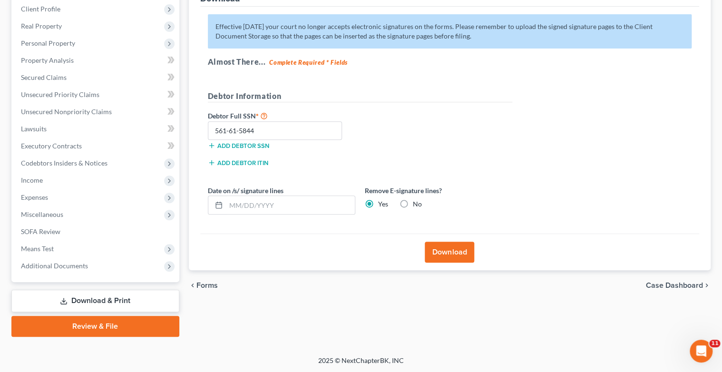
click at [413, 201] on label "No" at bounding box center [417, 204] width 9 height 10
click at [416, 201] on input "No" at bounding box center [419, 202] width 6 height 6
radio input "true"
radio input "false"
click at [451, 249] on button "Download" at bounding box center [449, 252] width 49 height 21
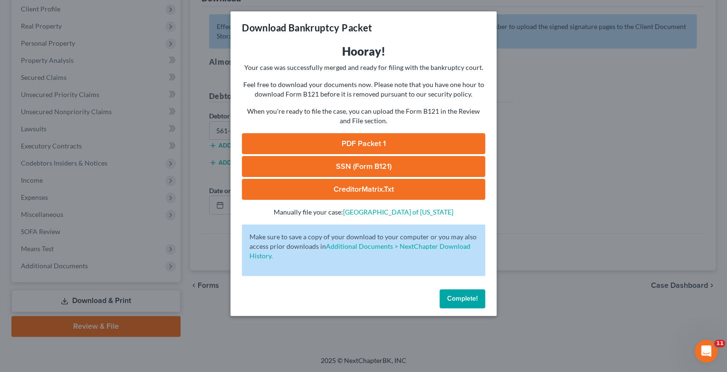
click at [358, 187] on link "CreditorMatrix.txt" at bounding box center [363, 189] width 243 height 21
click at [363, 141] on link "PDF Packet 1" at bounding box center [363, 143] width 243 height 21
click at [464, 297] on span "Complete!" at bounding box center [462, 298] width 30 height 8
